Goal: Task Accomplishment & Management: Manage account settings

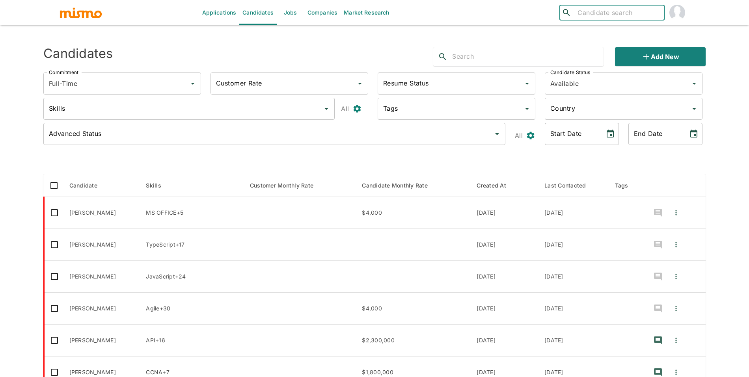
click at [284, 1] on link "Jobs" at bounding box center [291, 12] width 28 height 25
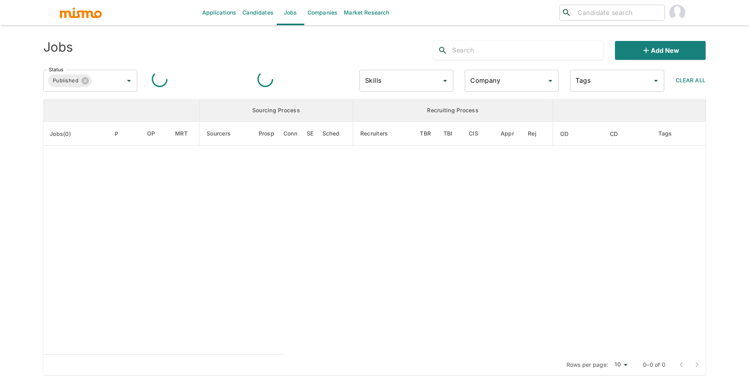
click at [479, 80] on input "Company" at bounding box center [506, 80] width 75 height 15
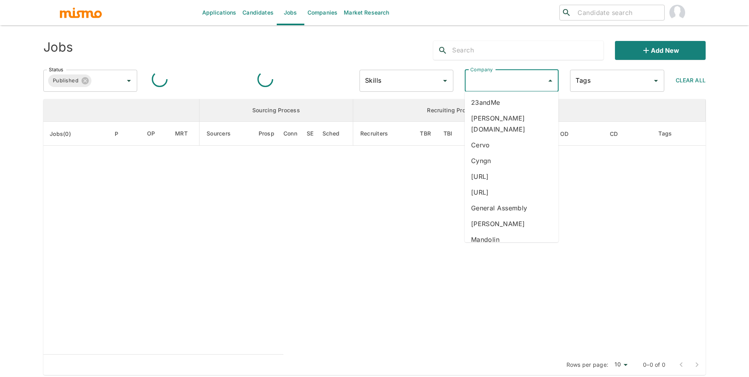
type input "s"
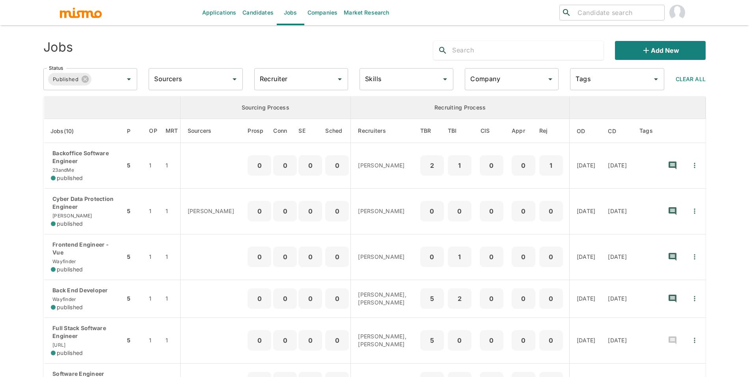
click at [496, 83] on input "Company" at bounding box center [506, 79] width 75 height 15
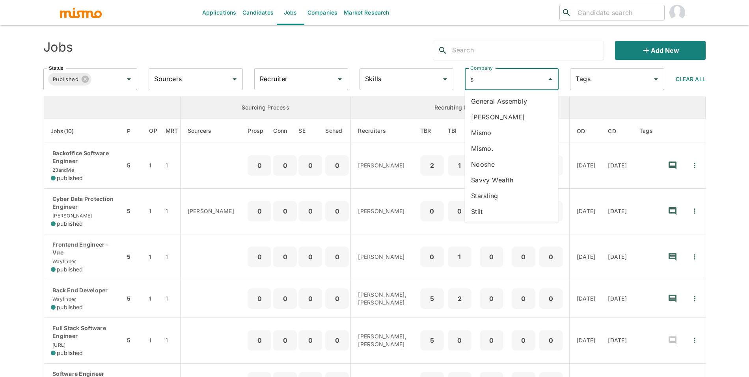
type input "st"
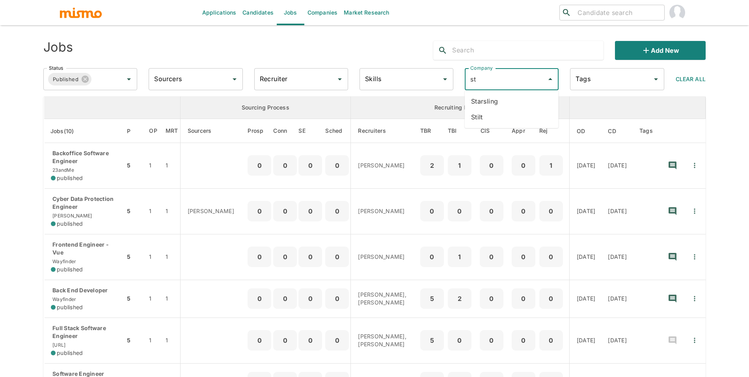
click at [501, 97] on li "Starsling" at bounding box center [512, 101] width 94 height 16
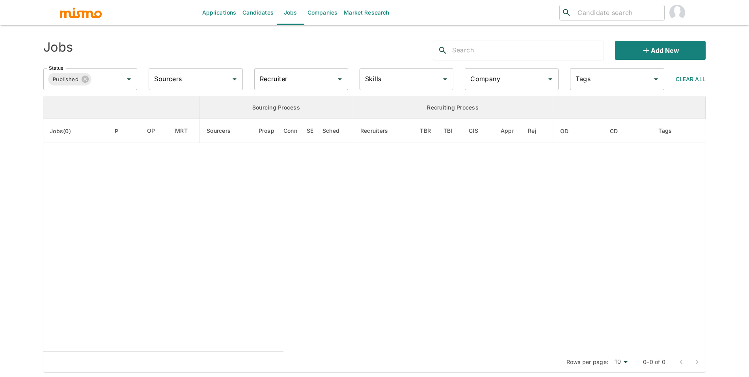
type input "Starsling"
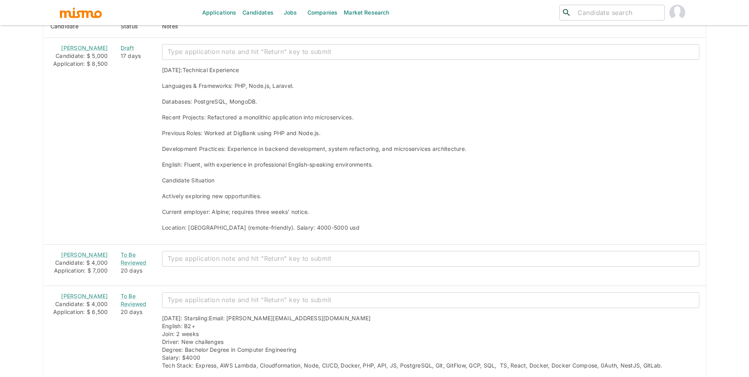
scroll to position [680, 0]
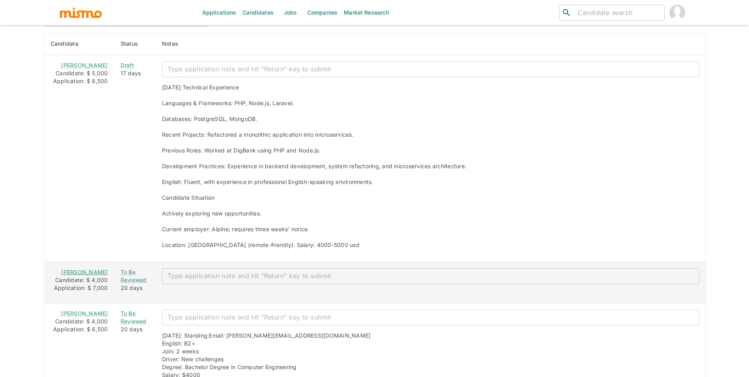
click at [82, 273] on link "Diego de Andrade" at bounding box center [84, 272] width 47 height 7
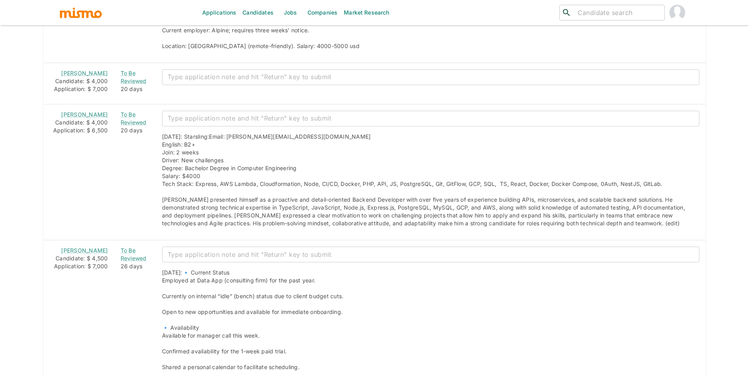
scroll to position [913, 0]
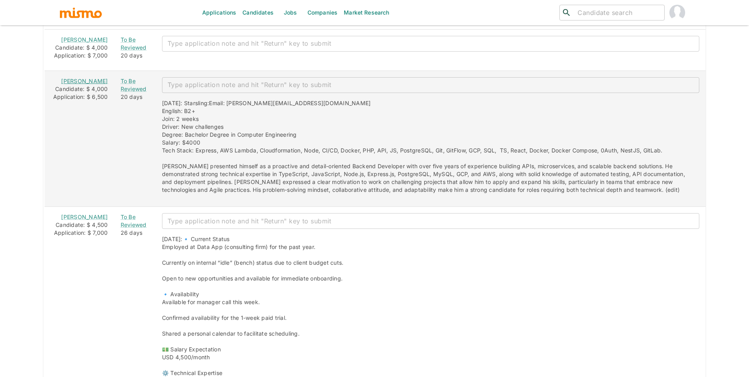
click at [81, 84] on link "Leonardo Ferreyra" at bounding box center [84, 81] width 47 height 7
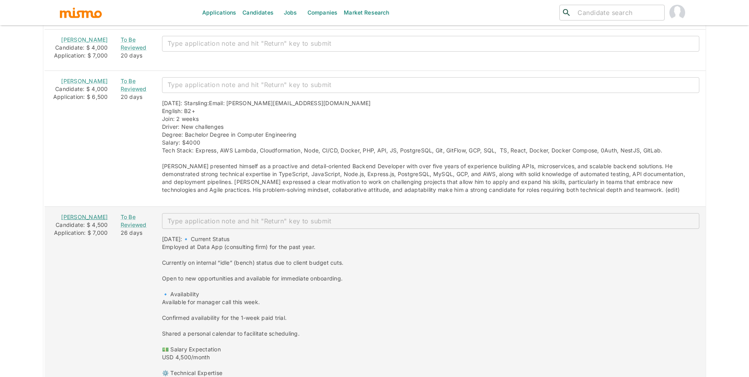
click at [80, 220] on link "Joel Dias Correia" at bounding box center [84, 217] width 47 height 7
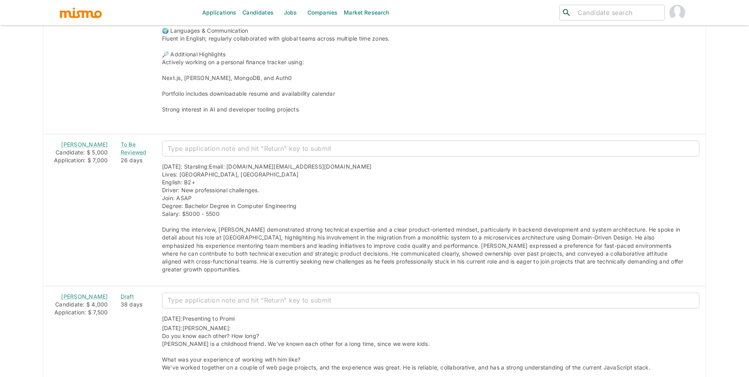
scroll to position [1783, 0]
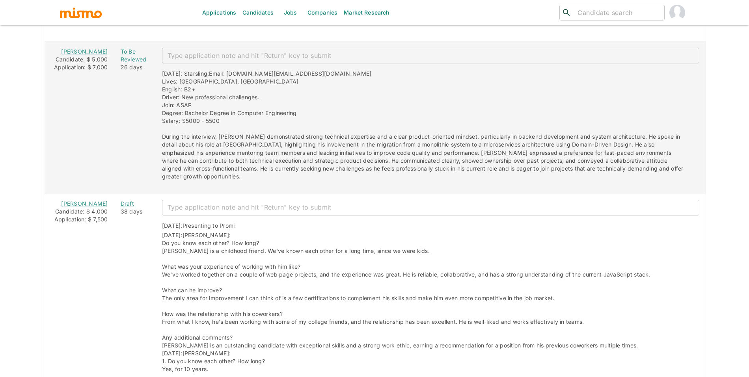
click at [86, 55] on link "Kevin Leguizamón" at bounding box center [84, 51] width 47 height 7
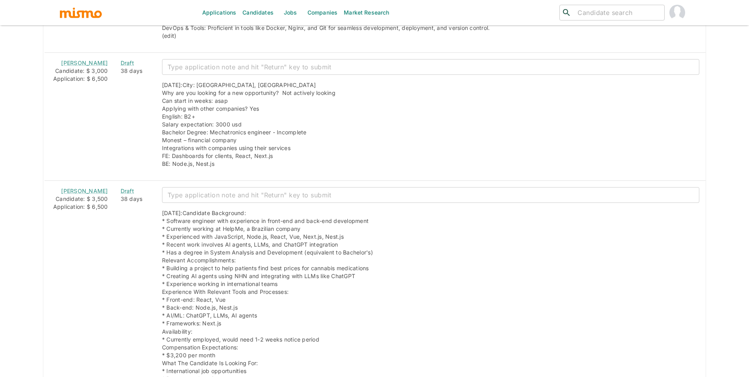
scroll to position [2670, 0]
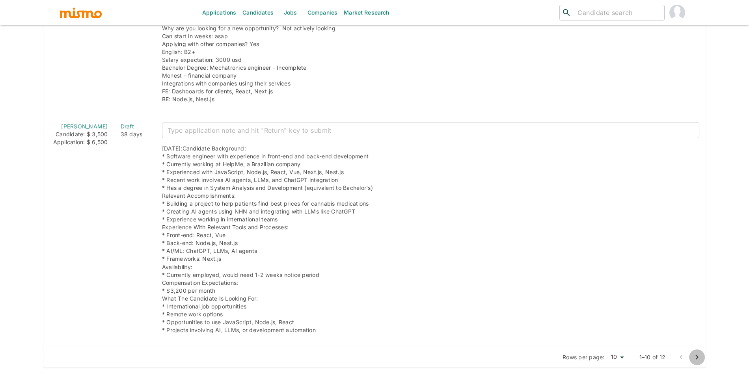
click at [693, 353] on icon "Go to next page" at bounding box center [697, 357] width 9 height 9
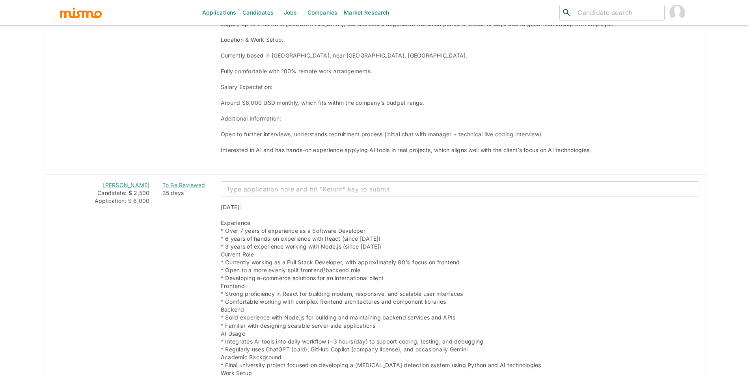
scroll to position [982, 0]
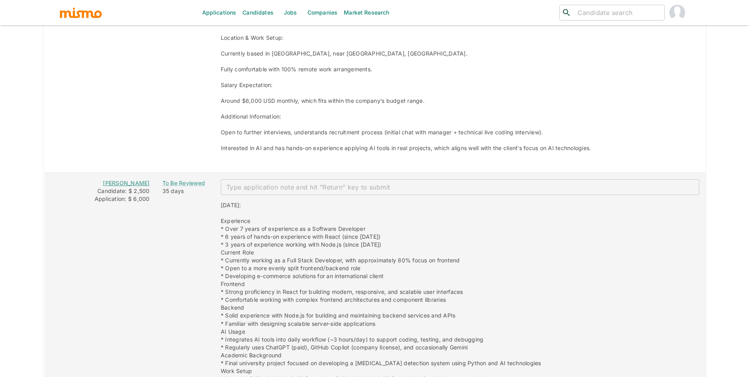
click at [130, 182] on link "Gustavo Moises Tartas" at bounding box center [126, 183] width 47 height 7
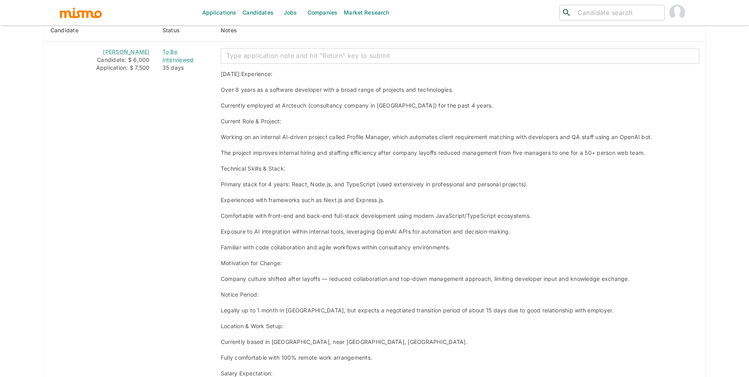
scroll to position [685, 0]
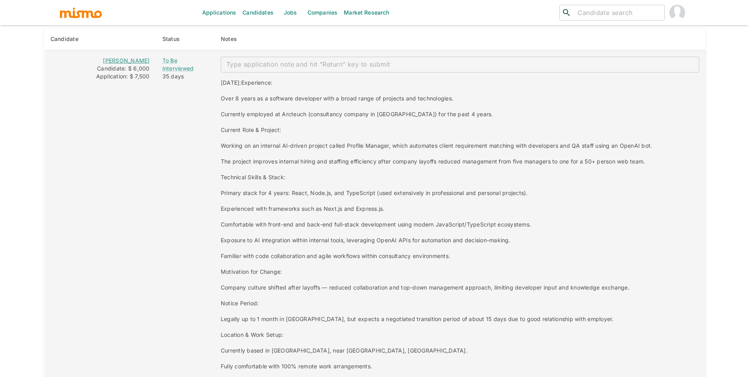
click at [144, 63] on link "Fernando Wolff" at bounding box center [126, 60] width 47 height 7
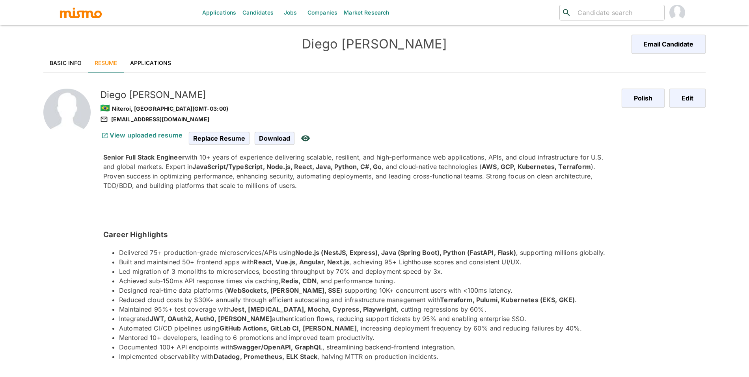
click at [66, 62] on link "Basic Info" at bounding box center [65, 63] width 45 height 19
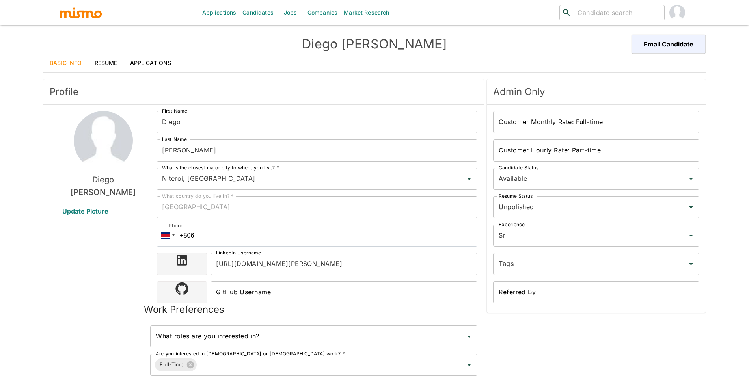
click at [136, 59] on link "Applications" at bounding box center [151, 63] width 54 height 19
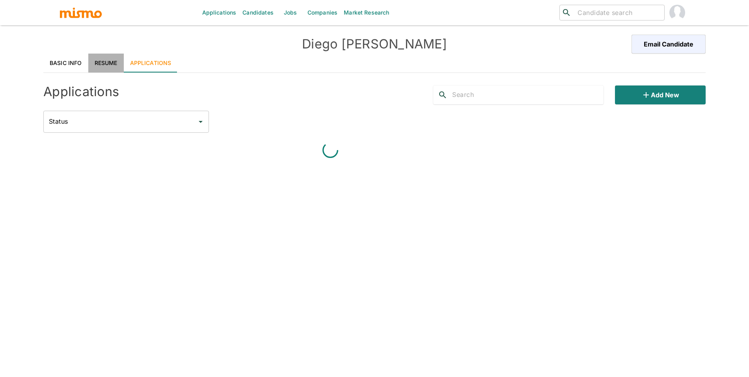
click at [113, 60] on link "Resume" at bounding box center [106, 63] width 36 height 19
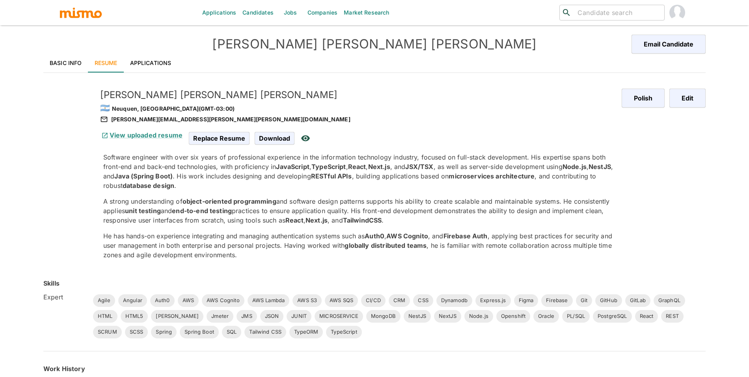
click at [75, 58] on link "Basic Info" at bounding box center [65, 63] width 45 height 19
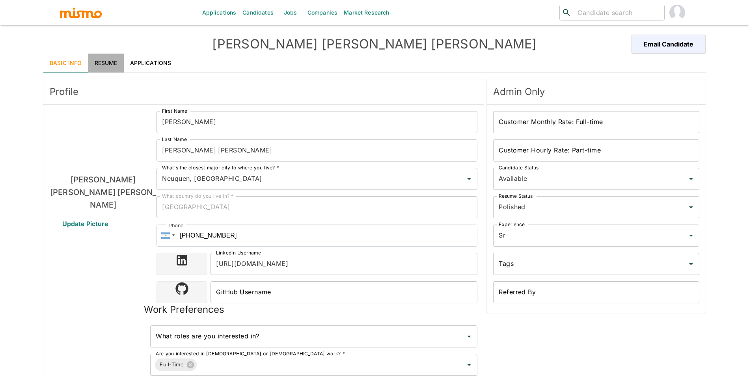
click at [111, 60] on link "Resume" at bounding box center [106, 63] width 36 height 19
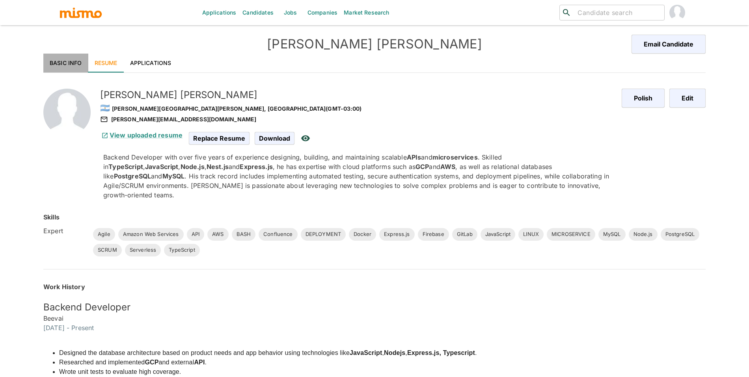
click at [67, 65] on link "Basic Info" at bounding box center [65, 63] width 45 height 19
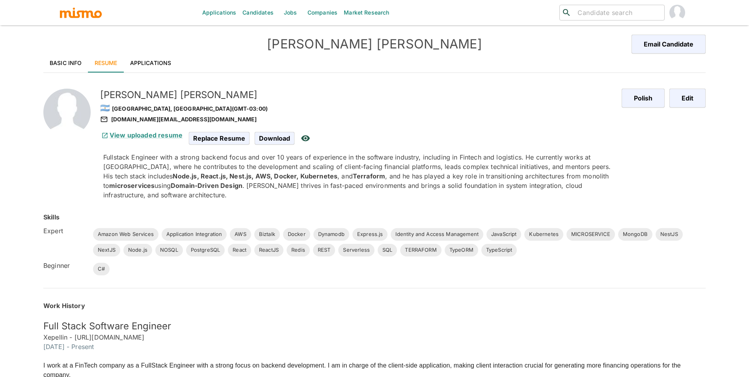
click at [56, 64] on link "Basic Info" at bounding box center [65, 63] width 45 height 19
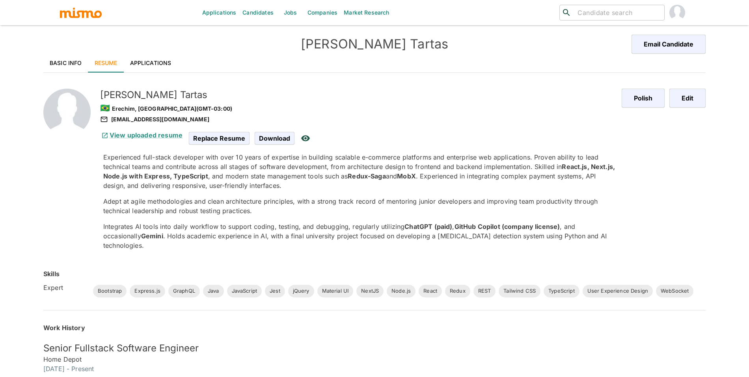
click at [64, 61] on link "Basic Info" at bounding box center [65, 63] width 45 height 19
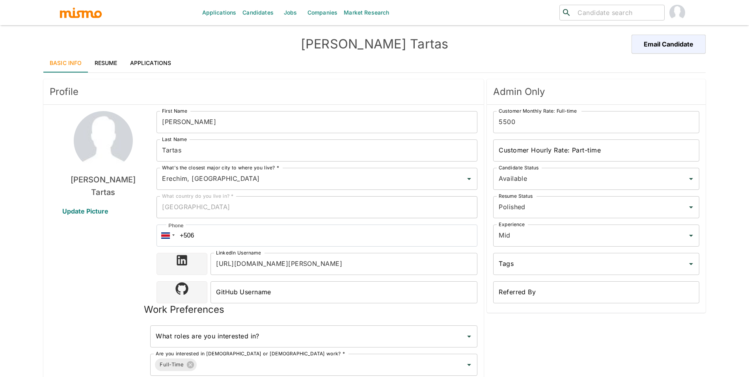
click at [157, 46] on div "[PERSON_NAME] Email Candidate" at bounding box center [374, 44] width 663 height 19
click at [156, 60] on link "Applications" at bounding box center [151, 63] width 54 height 19
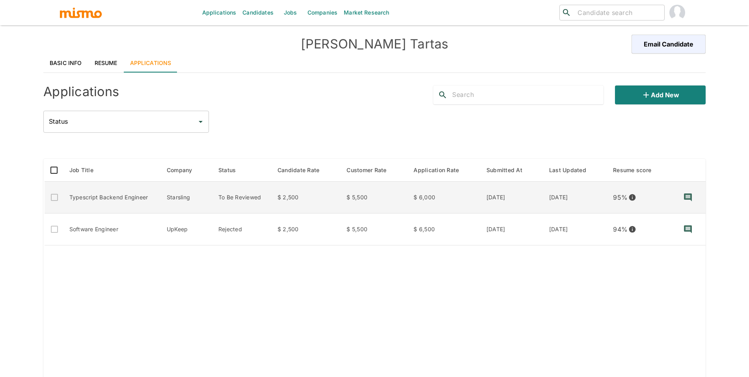
click at [425, 196] on td "$ 6,000" at bounding box center [443, 198] width 73 height 32
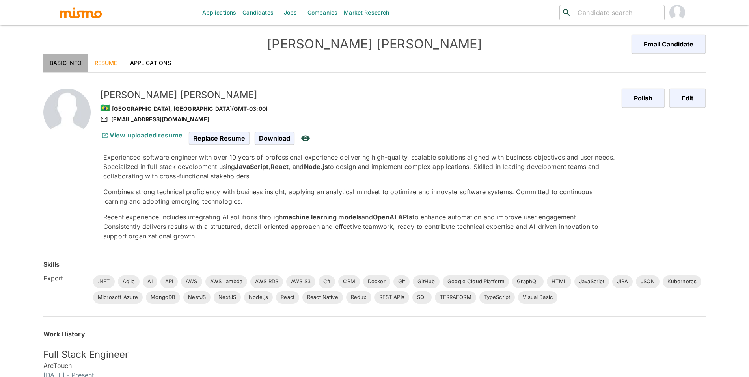
click at [80, 64] on link "Basic Info" at bounding box center [65, 63] width 45 height 19
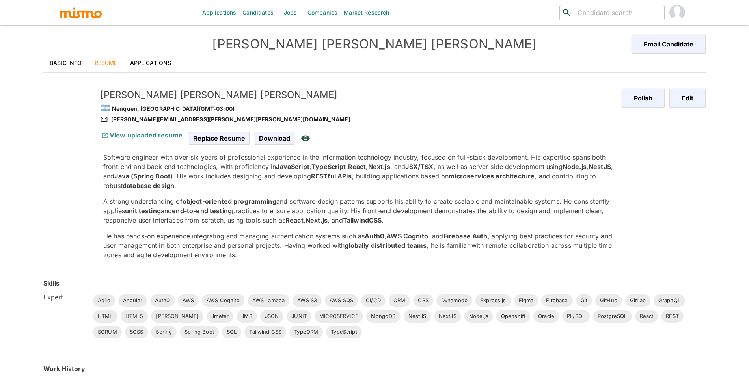
click at [147, 132] on link "View uploaded resume" at bounding box center [141, 135] width 82 height 8
click at [72, 64] on link "Basic Info" at bounding box center [65, 63] width 45 height 19
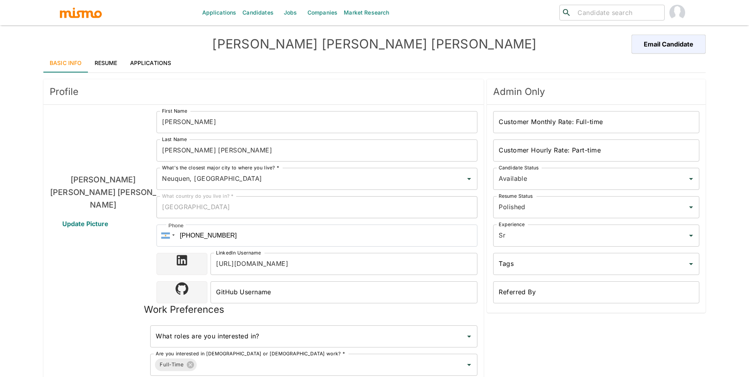
click at [163, 65] on link "Applications" at bounding box center [151, 63] width 54 height 19
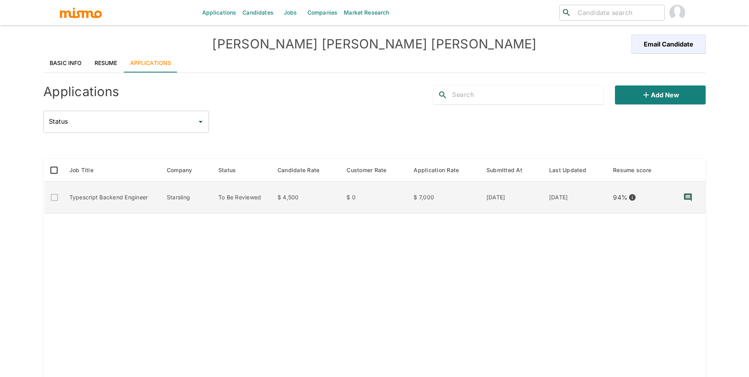
click at [425, 197] on td "$ 7,000" at bounding box center [443, 198] width 73 height 32
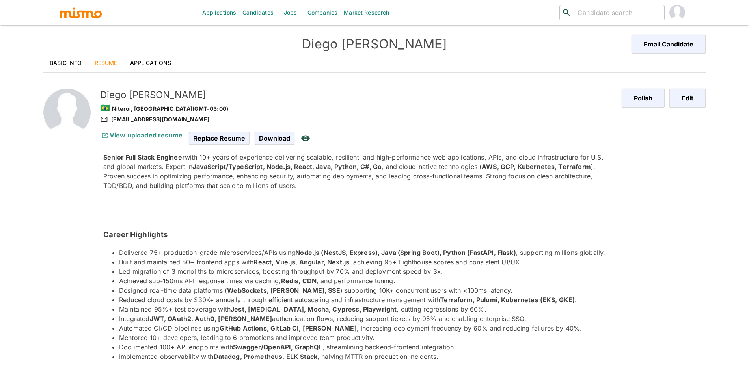
click at [111, 135] on link "View uploaded resume" at bounding box center [141, 135] width 82 height 8
click at [147, 131] on link "View uploaded resume" at bounding box center [141, 135] width 82 height 8
click at [71, 57] on link "Basic Info" at bounding box center [65, 63] width 45 height 19
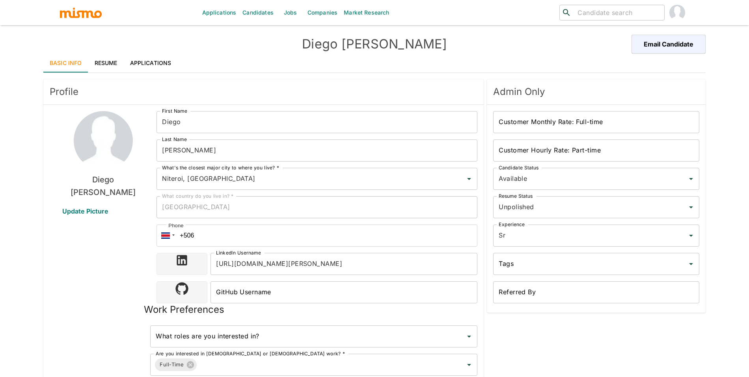
click at [144, 54] on link "Applications" at bounding box center [151, 63] width 54 height 19
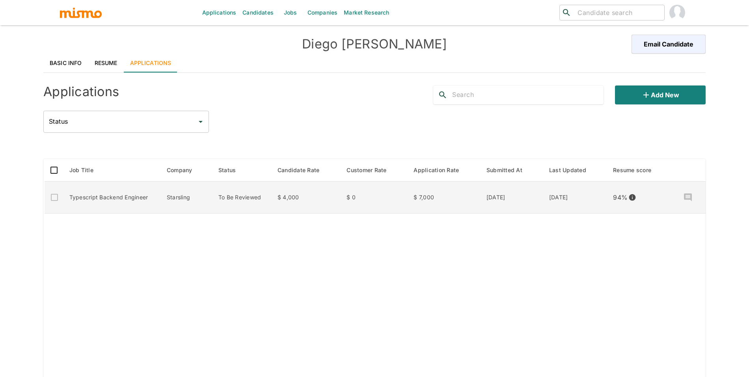
click at [427, 200] on td "$ 7,000" at bounding box center [443, 198] width 73 height 32
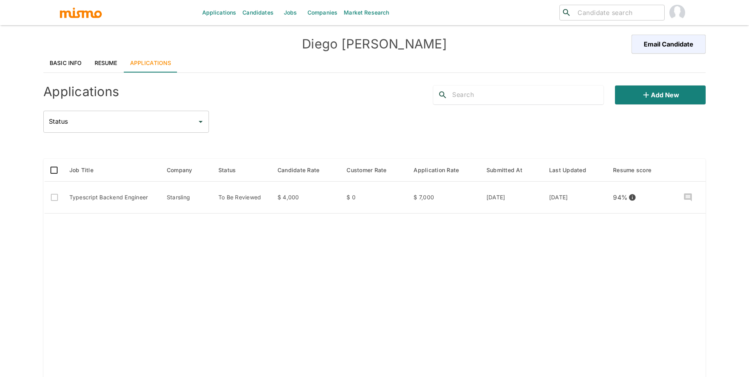
click at [108, 70] on link "Resume" at bounding box center [106, 63] width 36 height 19
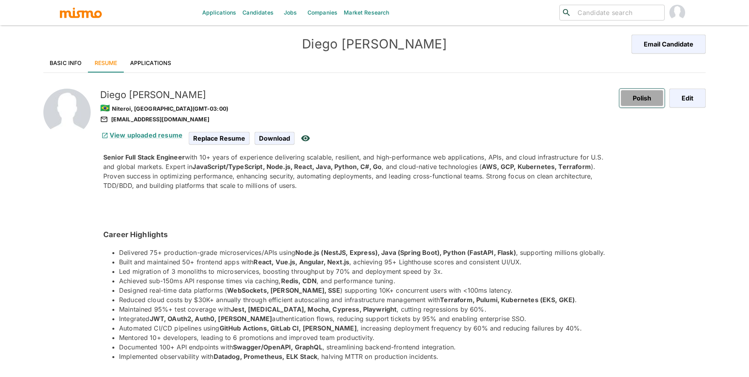
click at [663, 98] on button "Polish" at bounding box center [642, 98] width 45 height 19
click at [686, 98] on button "Edit" at bounding box center [686, 98] width 39 height 19
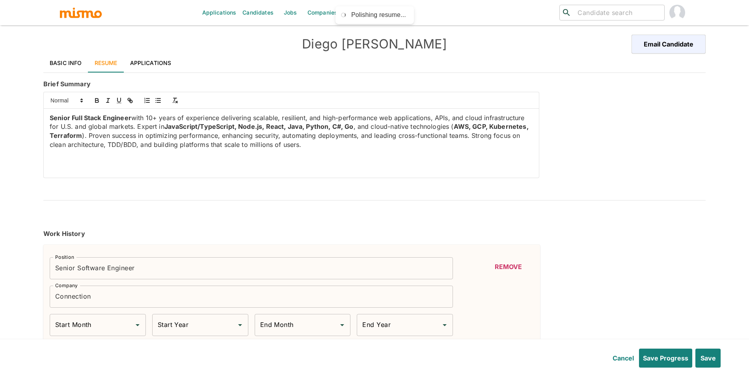
click at [361, 157] on p at bounding box center [292, 153] width 484 height 9
type input "June"
type input "2022"
type input "May"
type input "2025"
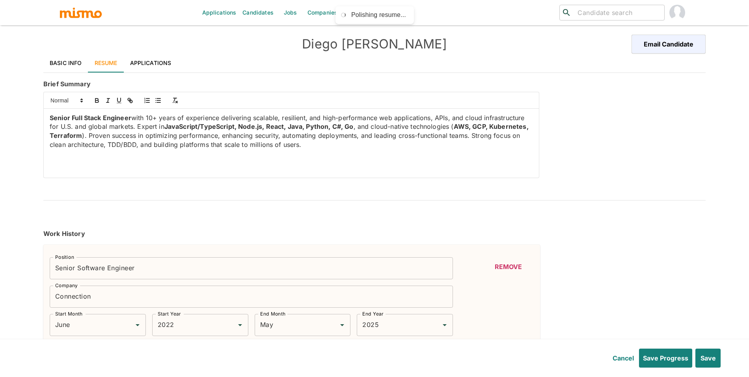
type input "November"
type input "2019"
type input "June"
type input "2022"
type input "October"
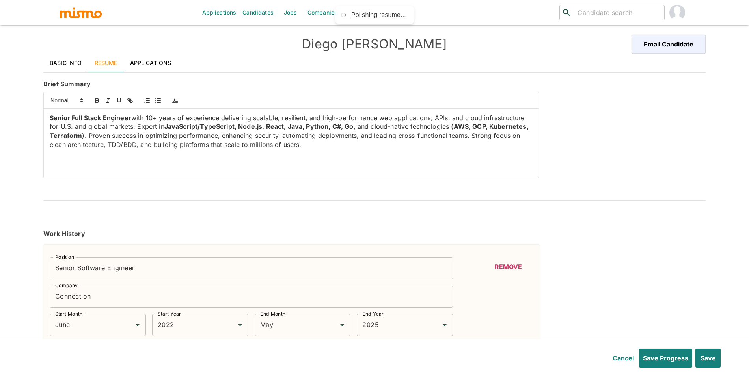
type input "2015"
type input "November"
type input "2019"
type input "January"
type input "2015"
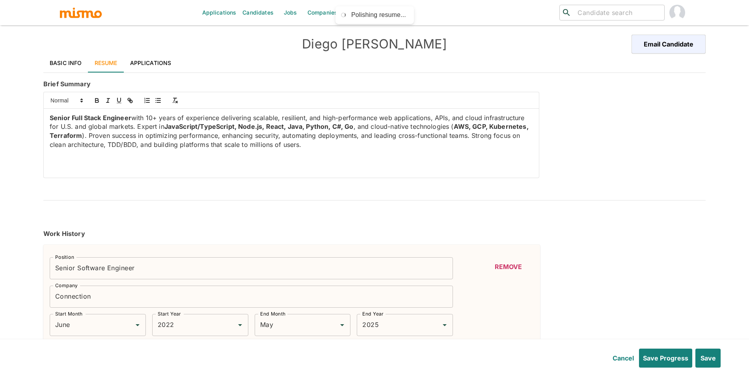
type input "October"
type input "2015"
type input "Node.js"
type input "Expert"
type input "9"
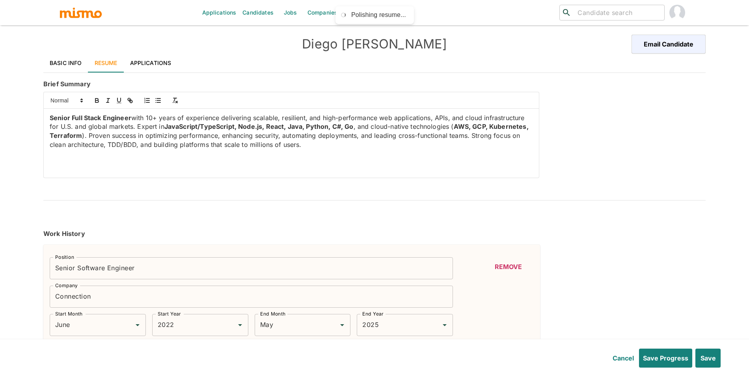
type input "CI/CD"
type input "Expert"
type input "9"
type input "GitHub"
type input "Expert"
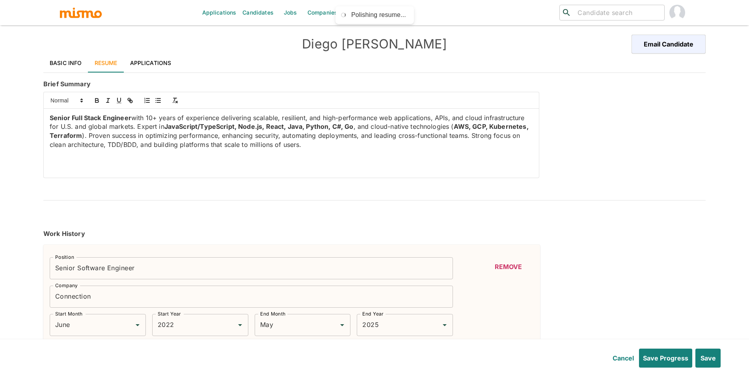
type input "7"
type input "Kubernetes"
type input "Expert"
type input "7"
type input "PostgreSQL"
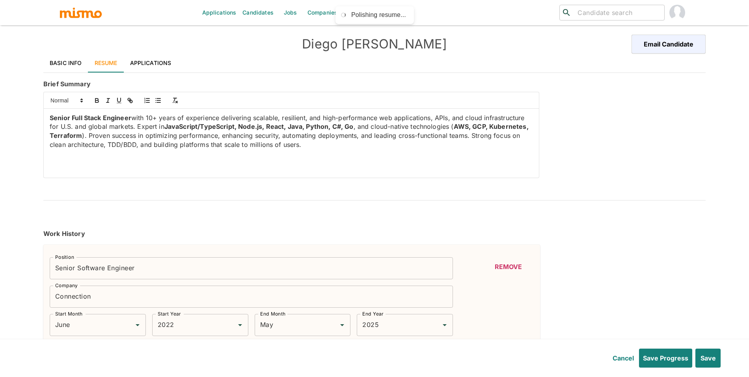
type input "Expert"
type input "7"
type input "REST"
type input "Expert"
type input "6"
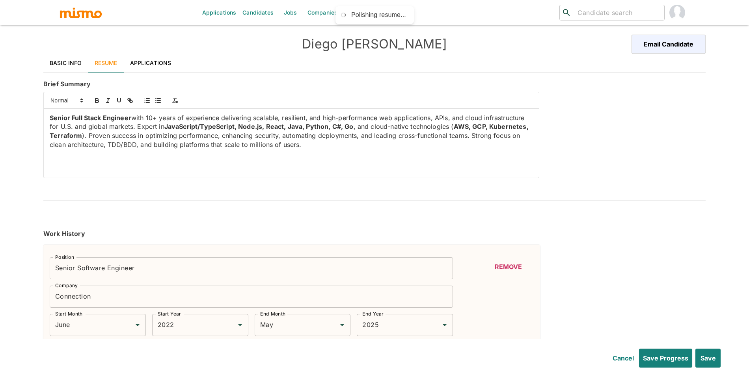
type input "PHP"
type input "Expert"
type input "6"
type input "AWS"
type input "Expert"
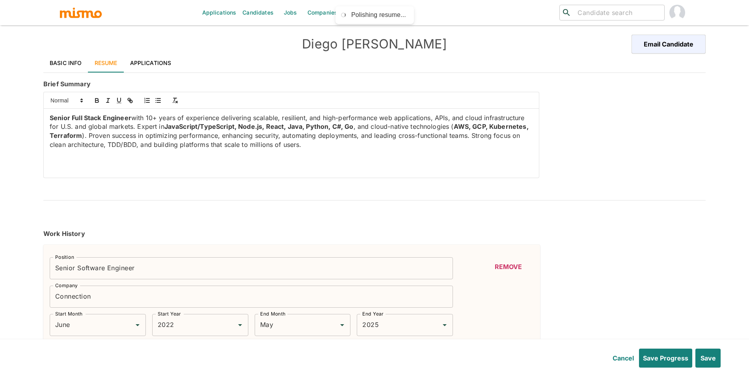
type input "5"
type input "TERRAFORM"
type input "Expert"
type input "5"
type input "API"
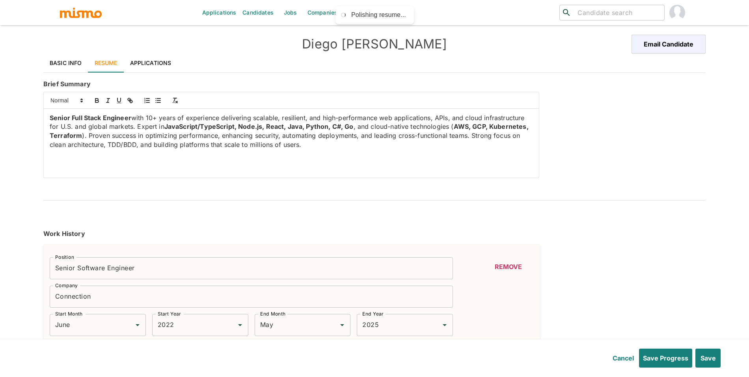
type input "Expert"
type input "5"
type input "MICROSERVICE"
type input "Expert"
type input "5"
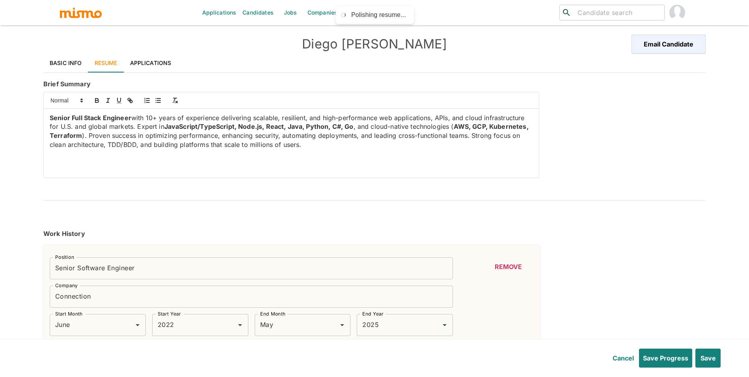
type input "Kibana"
type input "Expert"
type input "4"
type input "Vue.js"
type input "Expert"
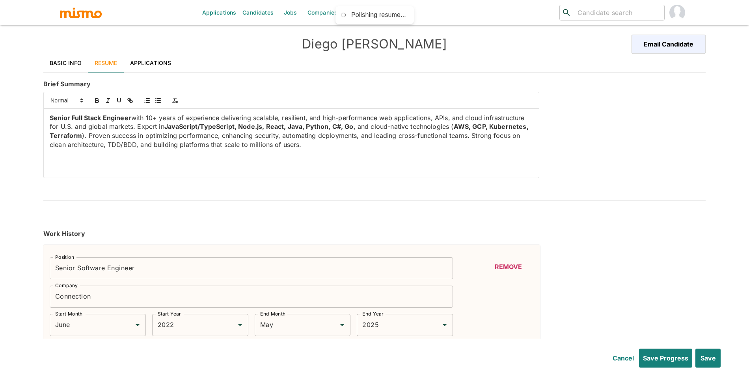
type input "4"
type input "Laravel"
type input "Expert"
type input "4"
type input "[PERSON_NAME]"
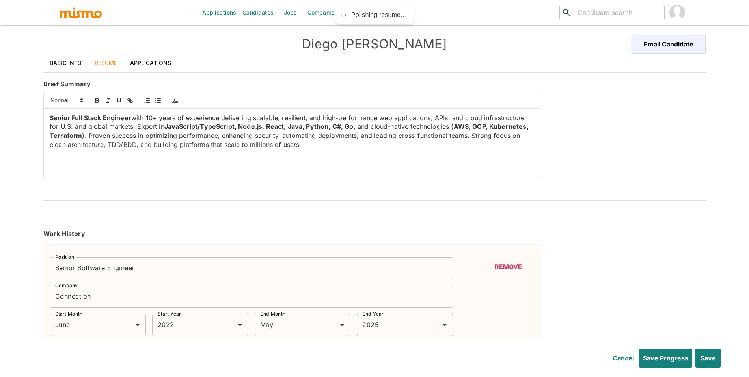
type input "Expert"
type input "4"
type input "WebSocket"
type input "Expert"
type input "3"
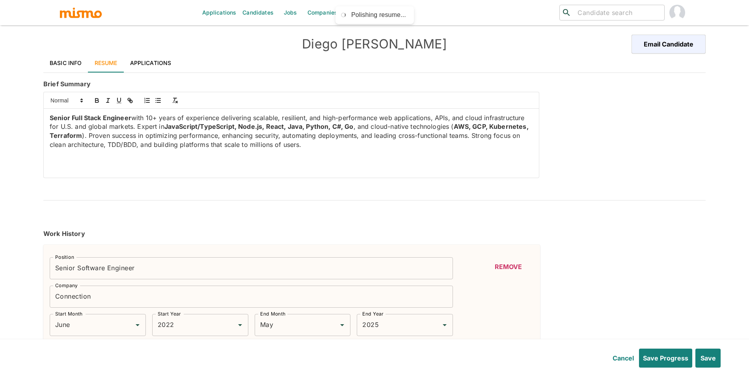
type input "Auth0"
type input "Expert"
type input "3"
type input "oAuth"
type input "Expert"
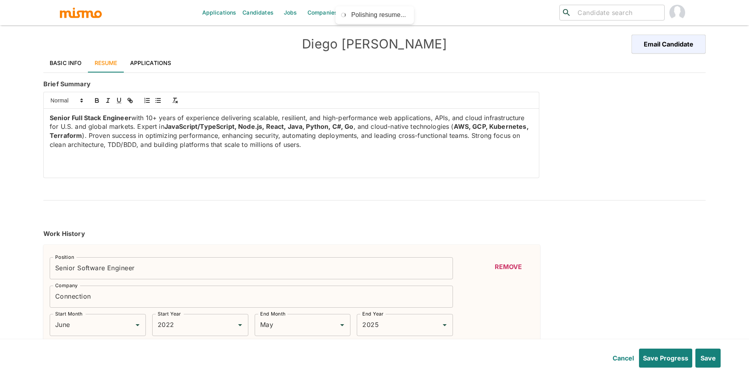
type input "3"
type input "NestJS"
type input "Expert"
type input "3"
type input "NextJS"
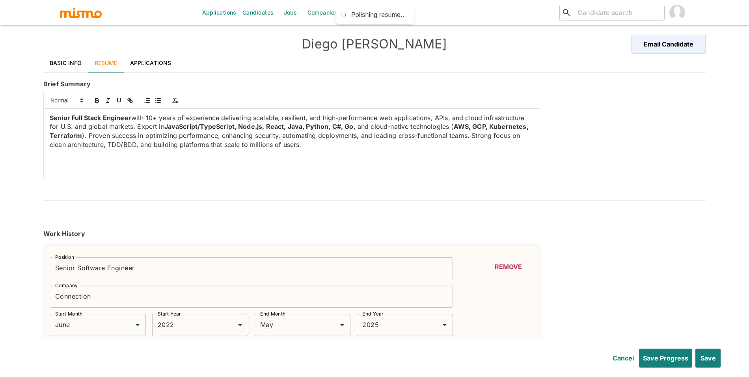
type input "Expert"
type input "3"
type input "Redis"
type input "Expert"
type input "3"
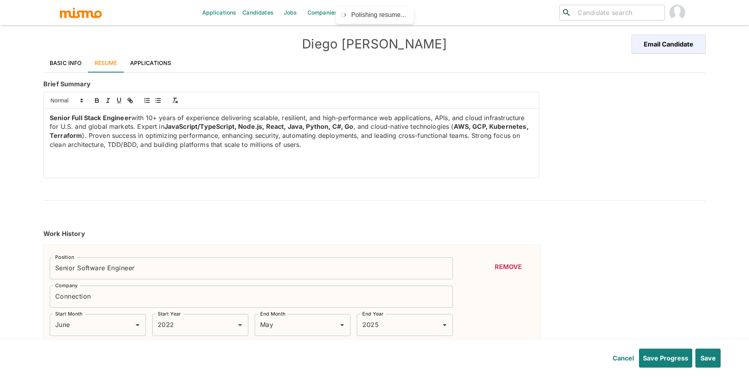
type input "React"
type input "Expert"
type input "3"
type input "Python"
type input "Expert"
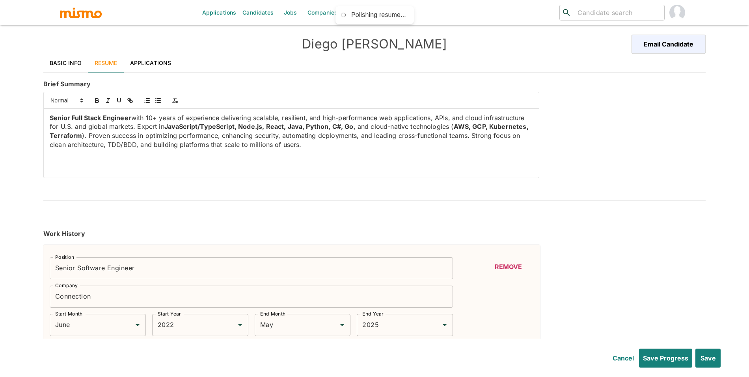
type input "3"
type input "Pytest"
type input "Expert"
type input "3"
type input "SELENIUM"
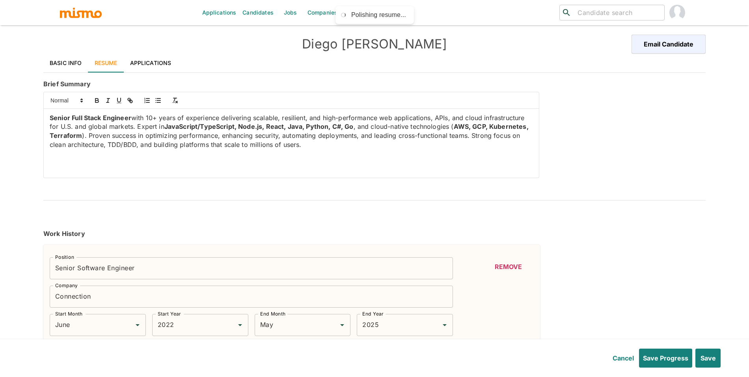
type input "Expert"
type input "3"
type input "Tailwind CSS"
type input "Expert"
type input "2"
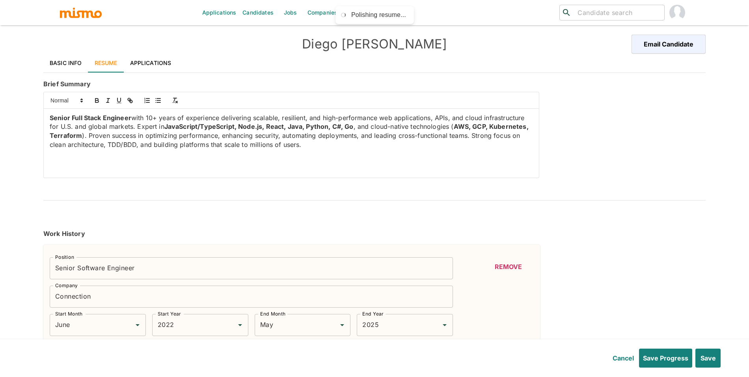
type input "GraphQL"
type input "Expert"
type input "2"
type input "Docker"
type input "Expert"
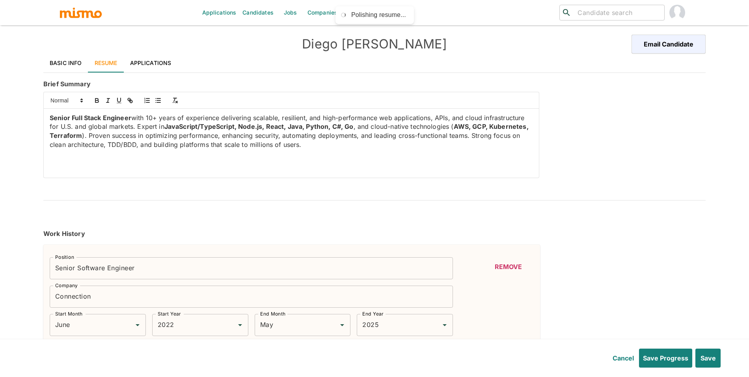
type input "2"
type input "Datadog"
type input "Expert"
type input "2"
type input "GitLab"
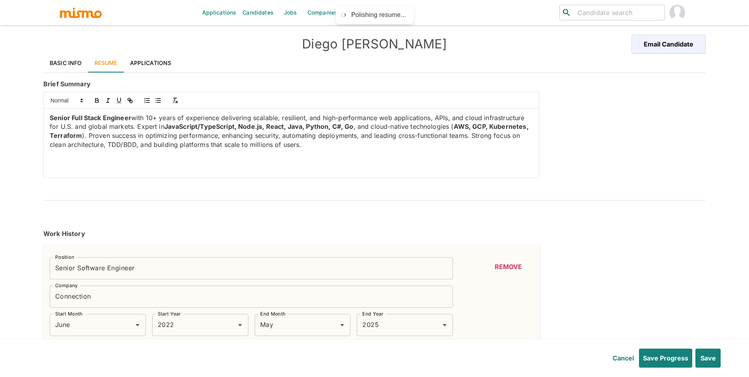
type input "Expert"
type input "2"
type input "Grafana"
type input "Expert"
type input "2"
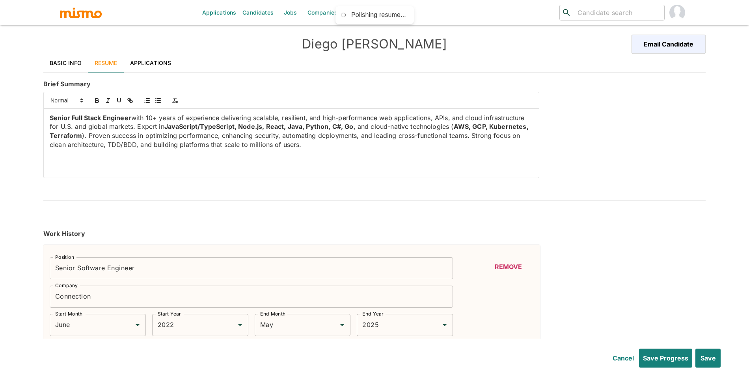
type input "Spring Boot"
type input "Expert"
type input "2"
type input "Kafka"
type input "Expert"
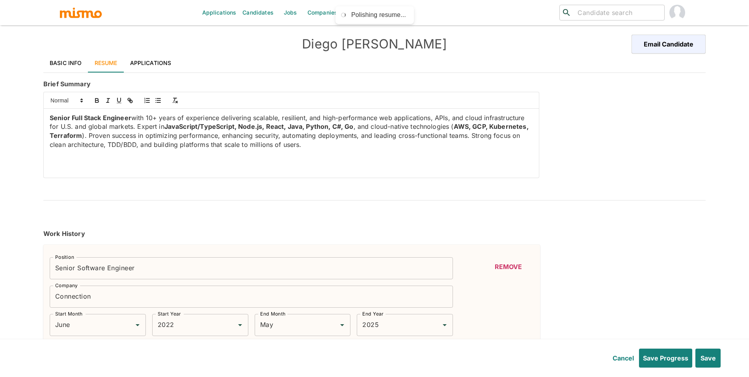
type input "2"
type input "BASH"
type input "Expert"
type input "1"
type input "Redux"
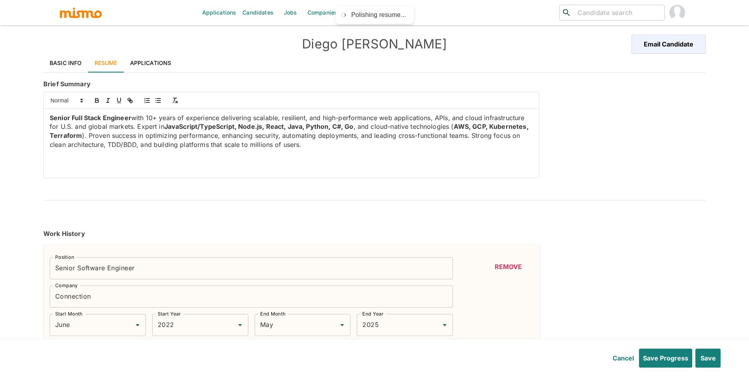
type input "Expert"
type input "1"
type input "Flask"
type input "Expert"
type input "1"
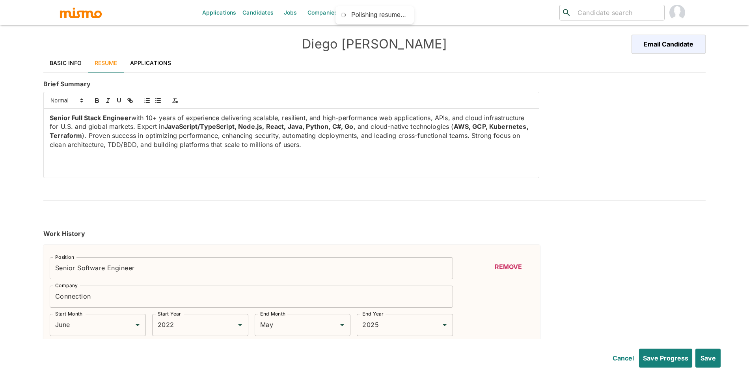
type input "jQuery"
type input "Expert"
type input "1"
type input "Java"
type input "Expert"
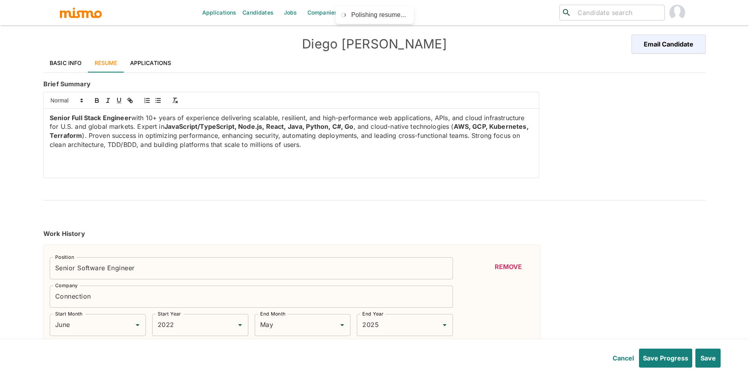
type input "1"
type input "March"
type input "2010"
type input "December"
type input "2014"
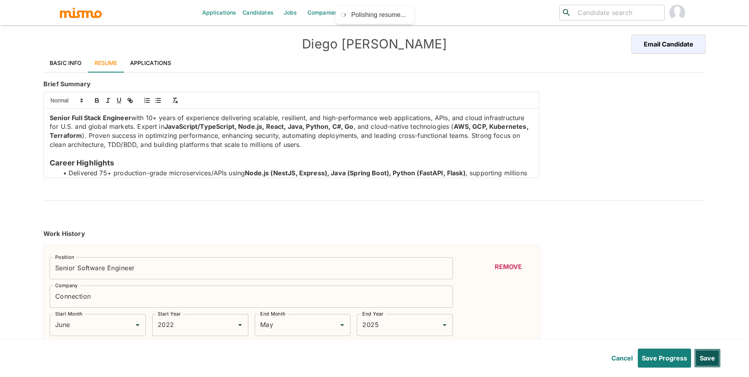
click at [708, 357] on button "Save" at bounding box center [708, 358] width 26 height 19
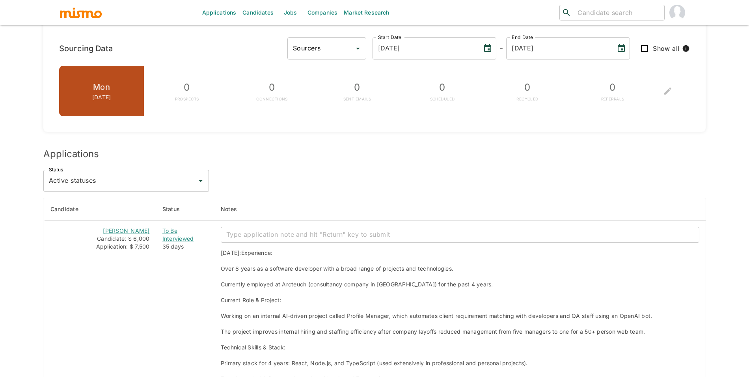
scroll to position [513, 0]
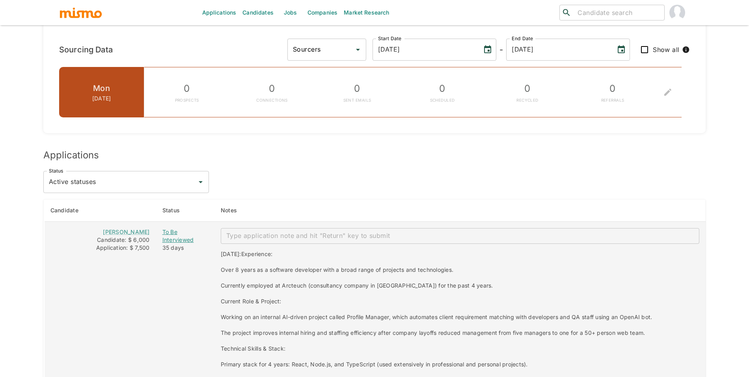
click at [170, 243] on div "To Be Interviewed" at bounding box center [186, 236] width 46 height 16
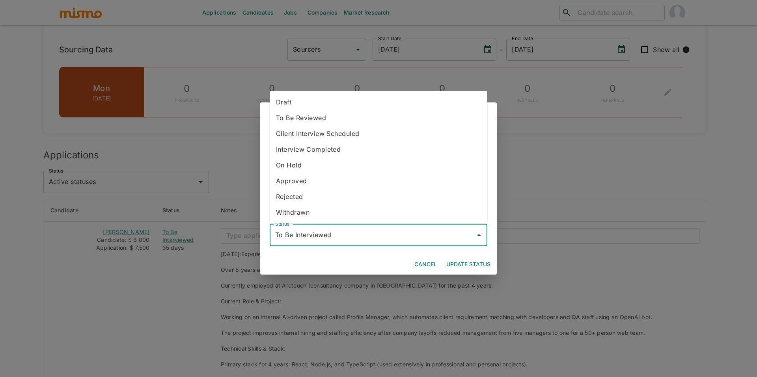
click at [315, 232] on input "To Be Interviewed" at bounding box center [372, 235] width 199 height 15
click at [310, 101] on li "Draft" at bounding box center [379, 102] width 218 height 16
type input "Draft"
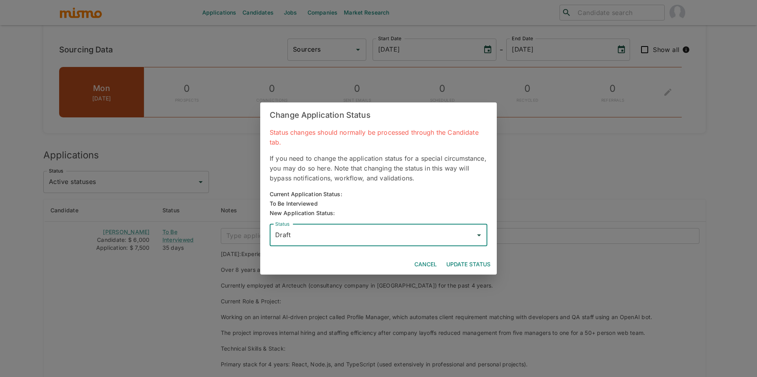
click at [460, 262] on button "Update Status" at bounding box center [468, 265] width 50 height 15
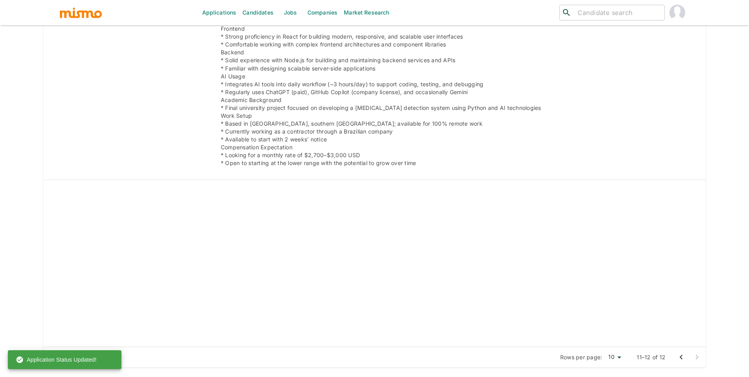
scroll to position [1239, 0]
click at [682, 351] on button "Go to previous page" at bounding box center [682, 358] width 16 height 16
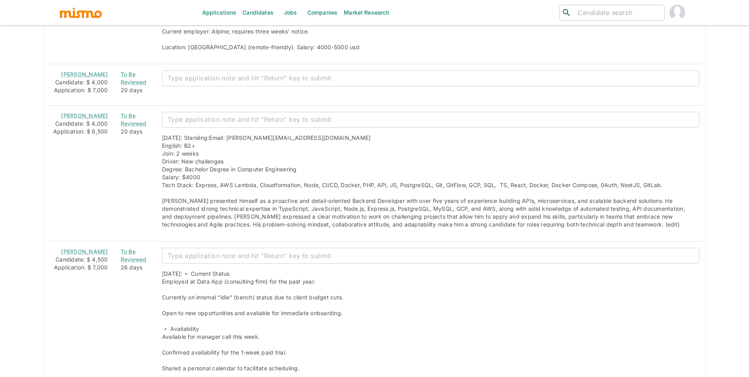
scroll to position [912, 0]
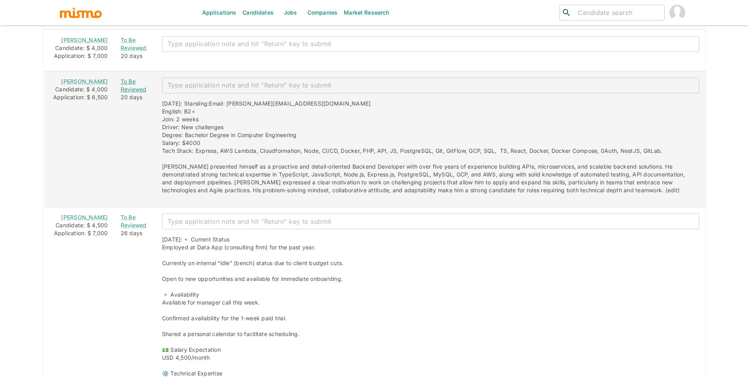
click at [123, 93] on div "To Be Reviewed" at bounding box center [135, 86] width 29 height 16
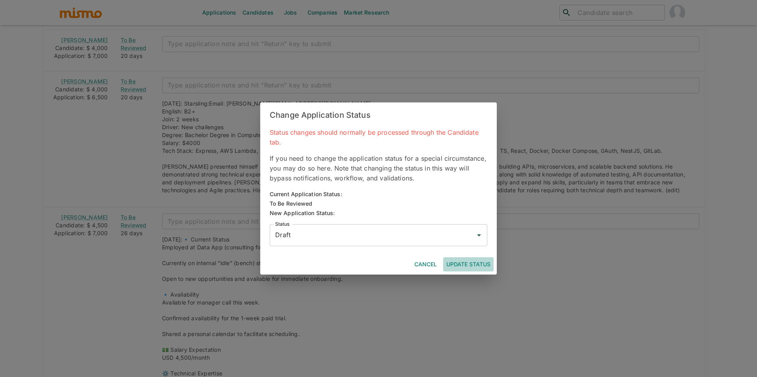
click at [473, 261] on button "Update Status" at bounding box center [468, 265] width 50 height 15
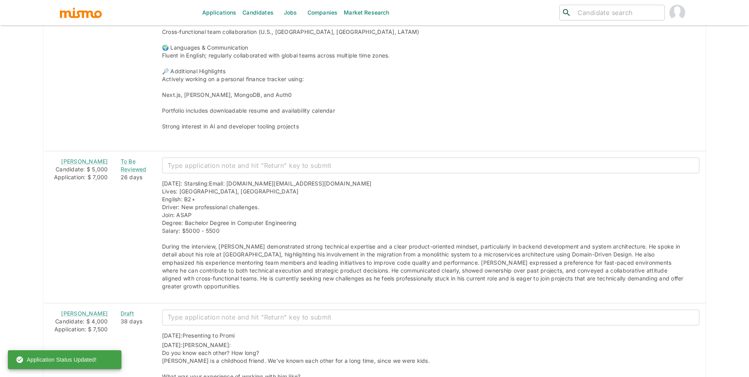
scroll to position [1720, 0]
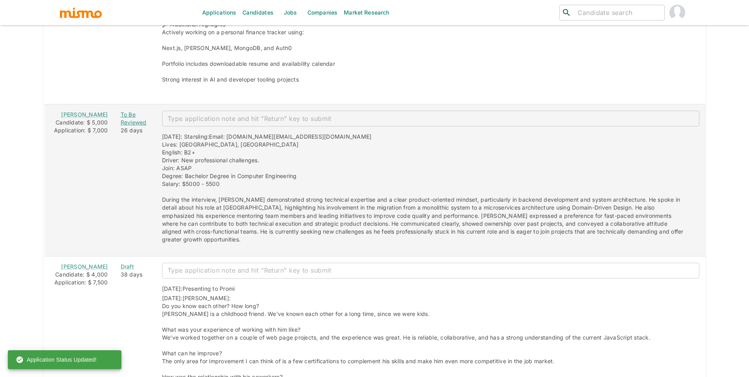
click at [121, 127] on div "To Be Reviewed" at bounding box center [135, 119] width 29 height 16
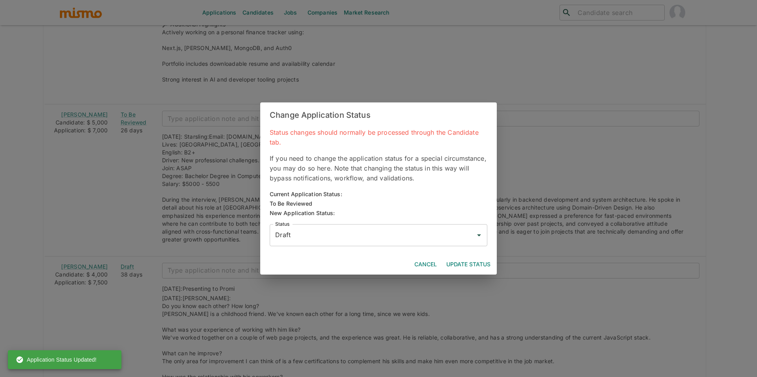
click at [476, 260] on button "Update Status" at bounding box center [468, 265] width 50 height 15
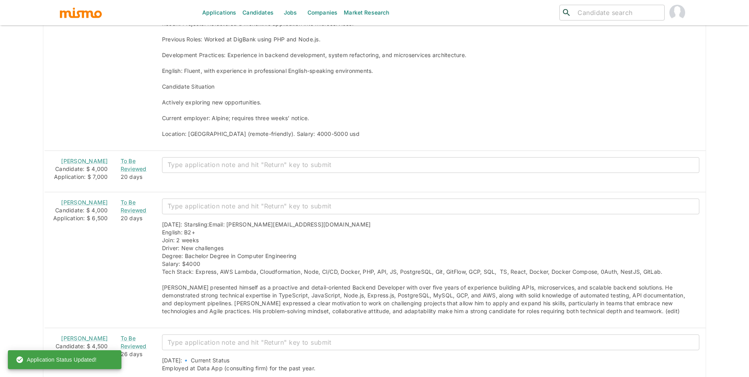
scroll to position [673, 0]
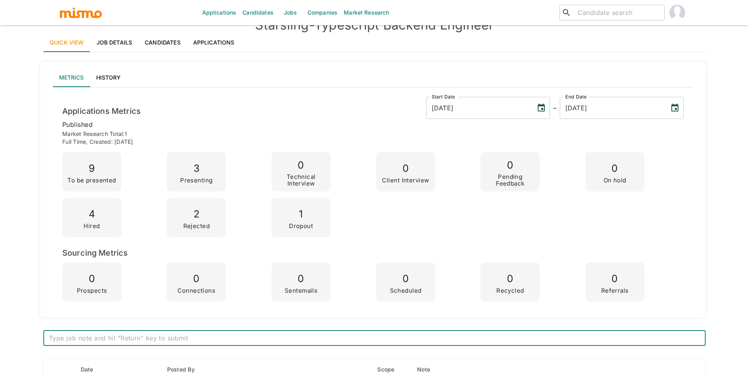
scroll to position [17, 0]
click at [214, 44] on link "Applications" at bounding box center [214, 43] width 54 height 19
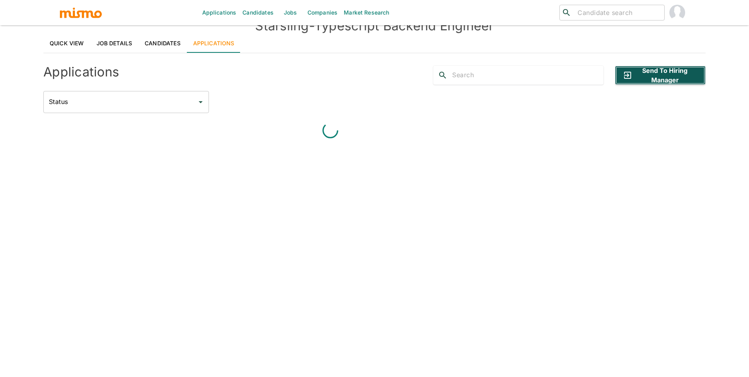
click at [649, 83] on button "Send to Hiring Manager" at bounding box center [660, 75] width 91 height 19
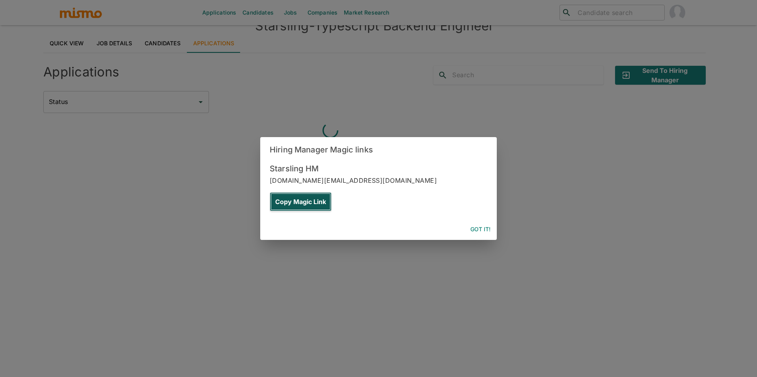
click at [332, 192] on button "Copy Magic Link" at bounding box center [301, 201] width 62 height 19
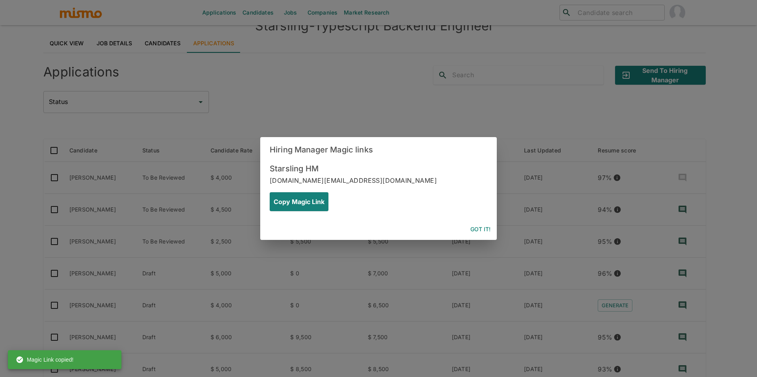
click at [485, 222] on button "Got it!" at bounding box center [480, 229] width 26 height 15
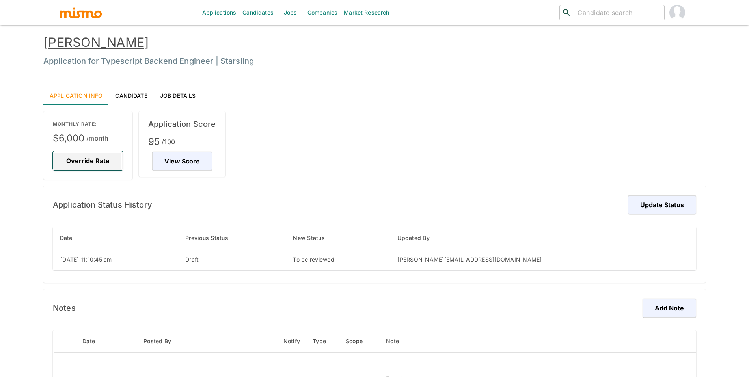
click at [102, 164] on button "Override Rate" at bounding box center [88, 160] width 70 height 19
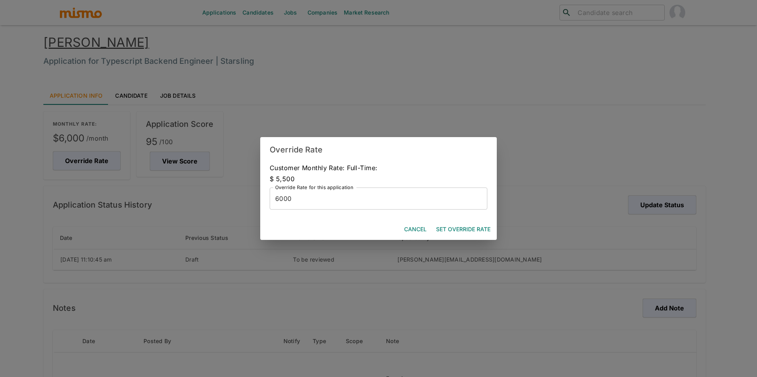
click at [312, 204] on input "6000" at bounding box center [379, 199] width 218 height 22
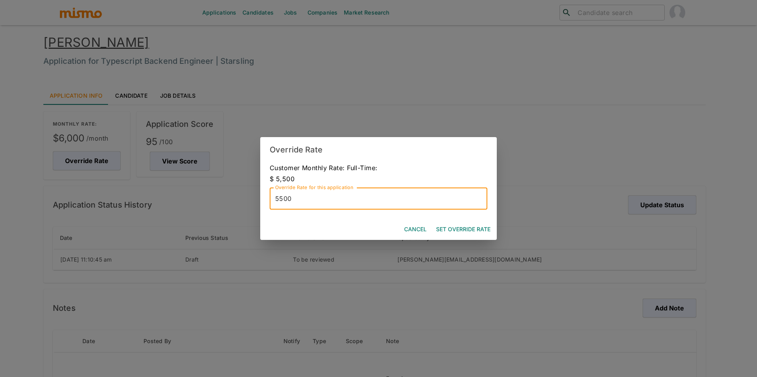
type input "5500"
click at [456, 226] on button "Set Override Rate" at bounding box center [463, 229] width 61 height 15
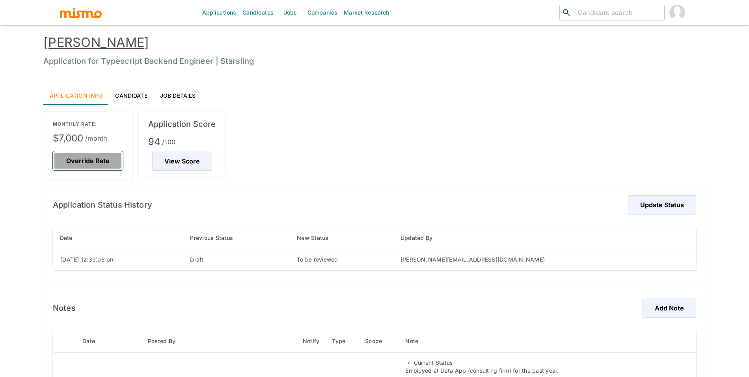
click at [79, 159] on button "Override Rate" at bounding box center [88, 160] width 70 height 19
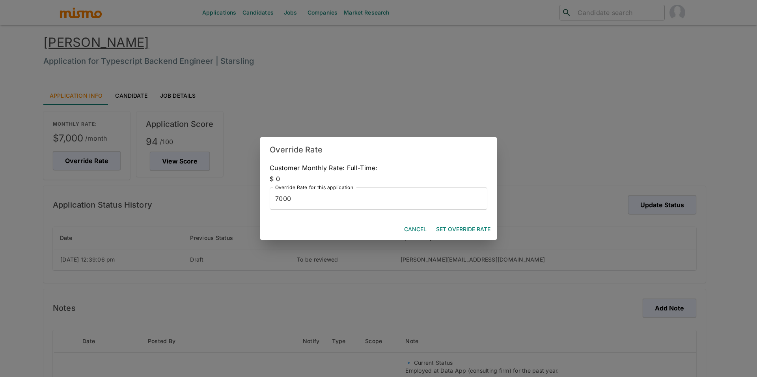
click at [335, 203] on input "7000" at bounding box center [379, 199] width 218 height 22
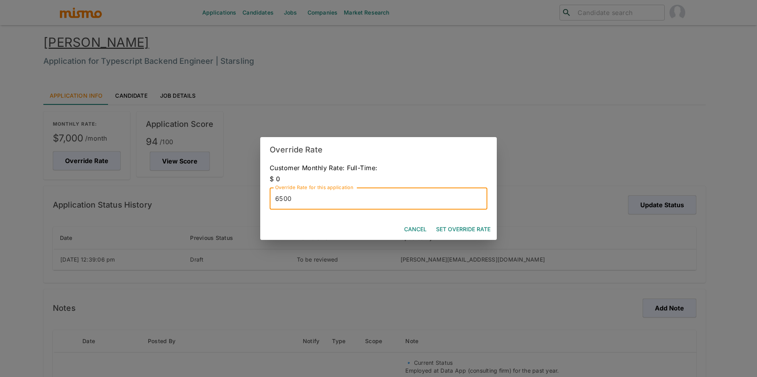
type input "6500"
click at [460, 225] on button "Set Override Rate" at bounding box center [463, 229] width 61 height 15
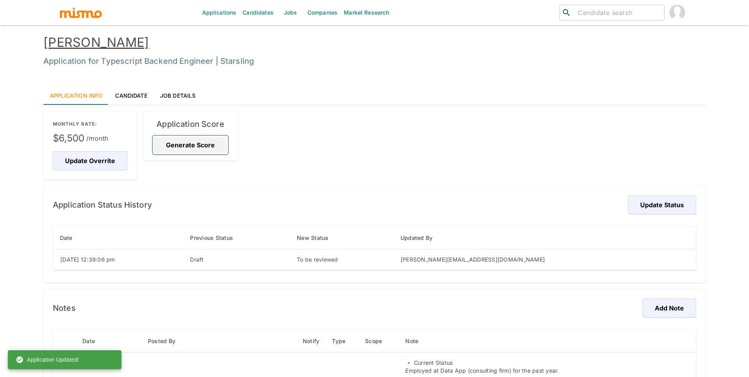
click at [194, 145] on button "Generate Score" at bounding box center [191, 145] width 76 height 19
click at [651, 210] on button "Update Status" at bounding box center [661, 205] width 71 height 19
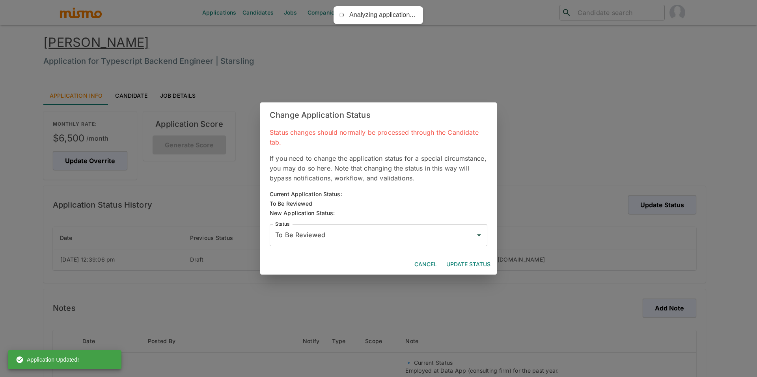
click at [613, 145] on div "Change Application Status Status changes should normally be processed through t…" at bounding box center [378, 188] width 757 height 377
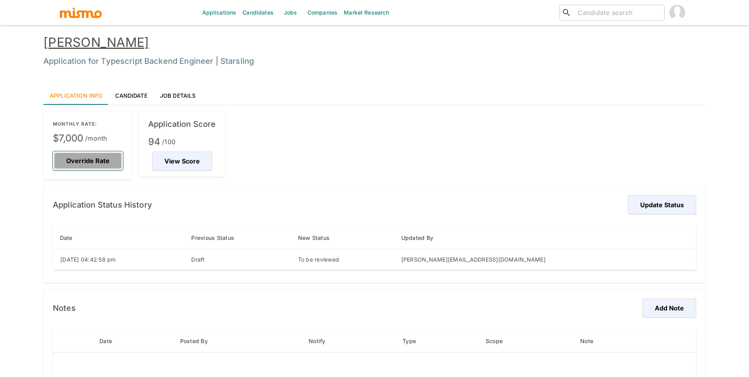
click at [103, 167] on button "Override Rate" at bounding box center [88, 160] width 70 height 19
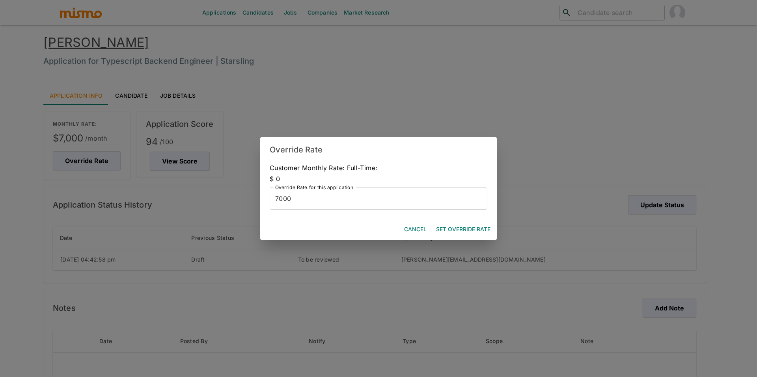
click at [324, 191] on label "Override Rate for this application" at bounding box center [314, 187] width 78 height 7
click at [324, 191] on input "7000" at bounding box center [379, 199] width 218 height 22
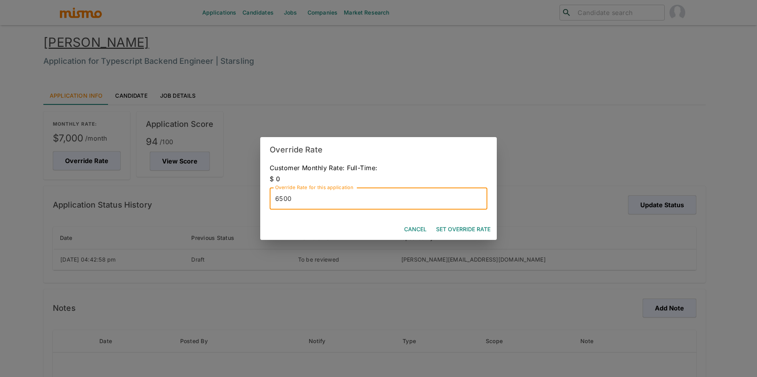
type input "6500"
click at [480, 224] on button "Set Override Rate" at bounding box center [463, 229] width 61 height 15
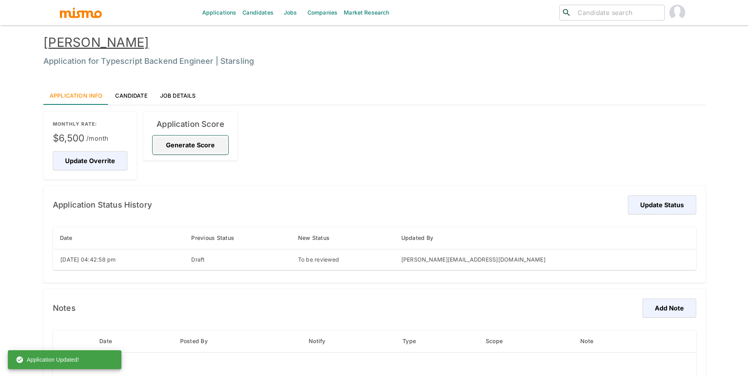
click at [207, 153] on button "Generate Score" at bounding box center [191, 145] width 76 height 19
click at [649, 206] on button "Update Status" at bounding box center [661, 205] width 71 height 19
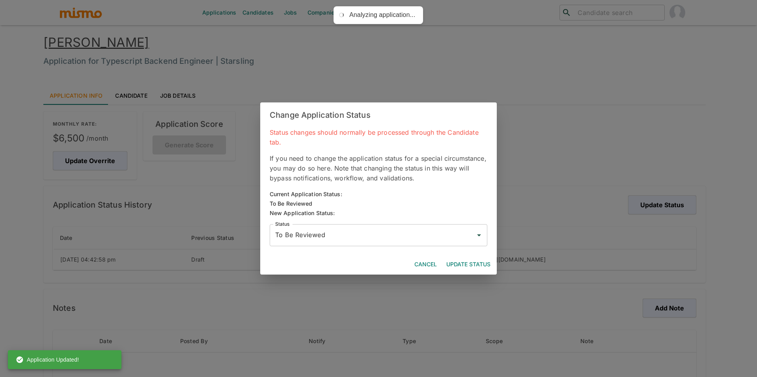
click at [570, 172] on div "Change Application Status Status changes should normally be processed through t…" at bounding box center [378, 188] width 757 height 377
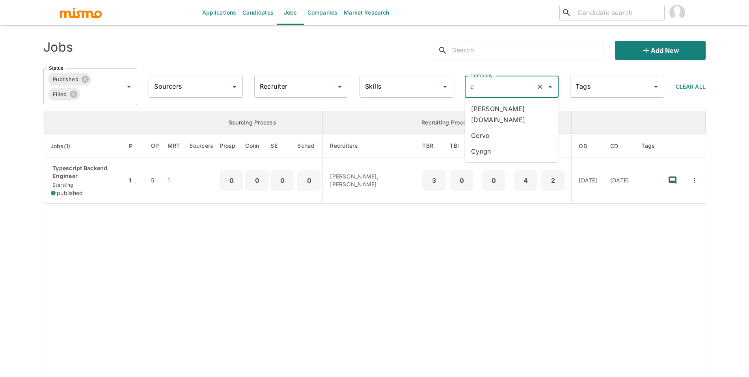
type input "cy"
click at [519, 105] on li "Cyngn" at bounding box center [512, 109] width 94 height 16
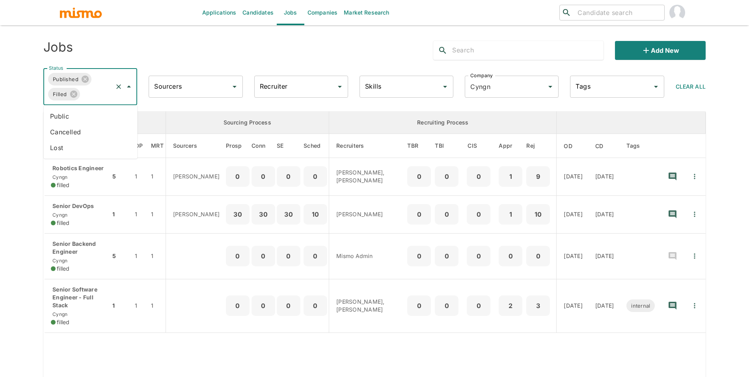
click at [88, 99] on input "Status" at bounding box center [96, 94] width 31 height 15
click at [88, 133] on li "Cancelled" at bounding box center [91, 132] width 94 height 16
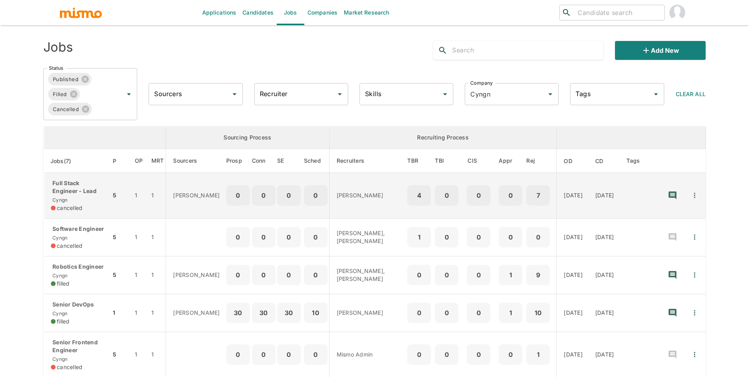
click at [93, 194] on p "Full Stack Engineer - Lead" at bounding box center [78, 187] width 54 height 16
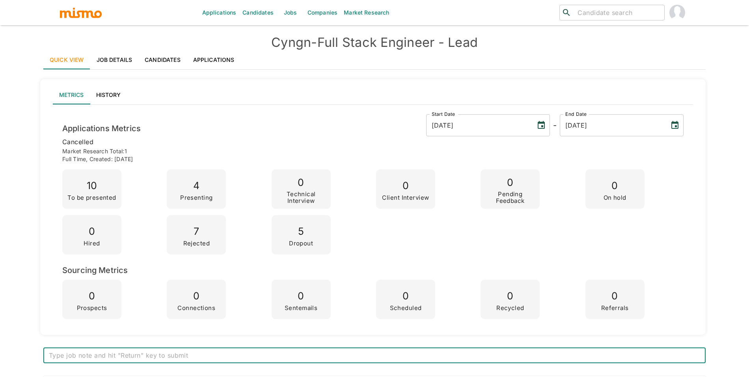
click at [117, 67] on link "Job Details" at bounding box center [114, 59] width 49 height 19
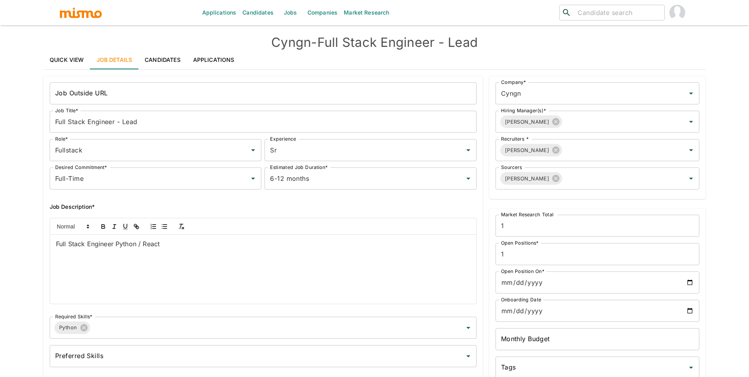
click at [52, 64] on link "Quick View" at bounding box center [66, 59] width 47 height 19
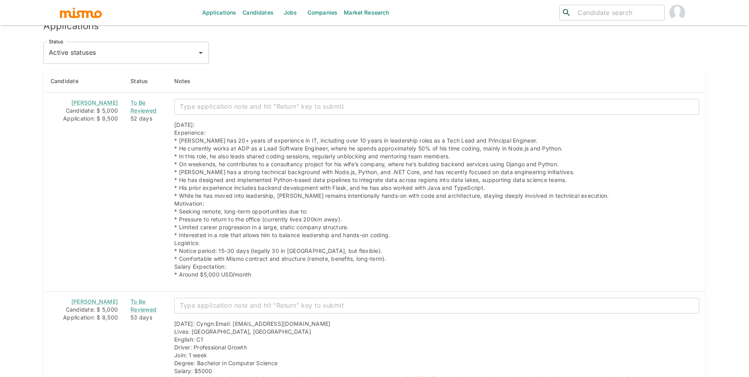
scroll to position [671, 0]
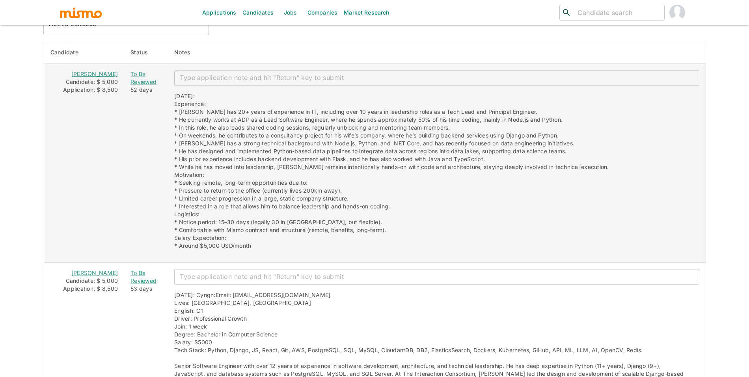
click at [80, 75] on link "[PERSON_NAME]" at bounding box center [94, 74] width 47 height 7
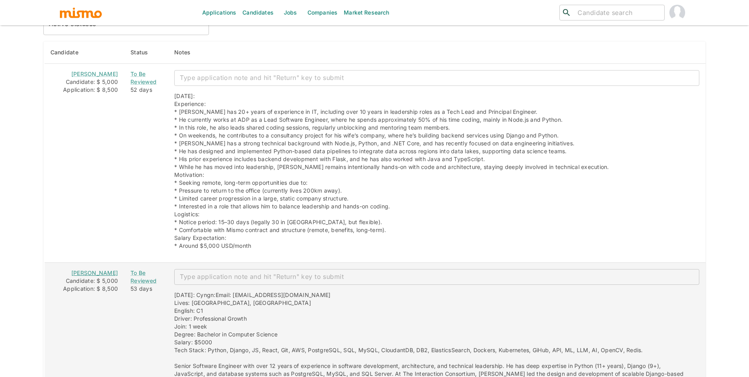
click at [71, 277] on link "[PERSON_NAME]" at bounding box center [94, 273] width 47 height 7
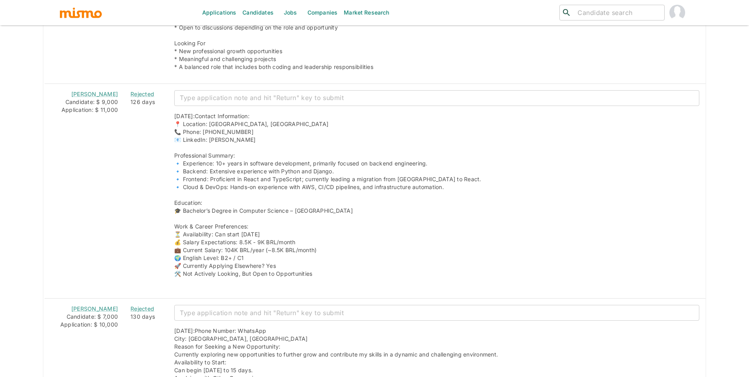
scroll to position [2066, 0]
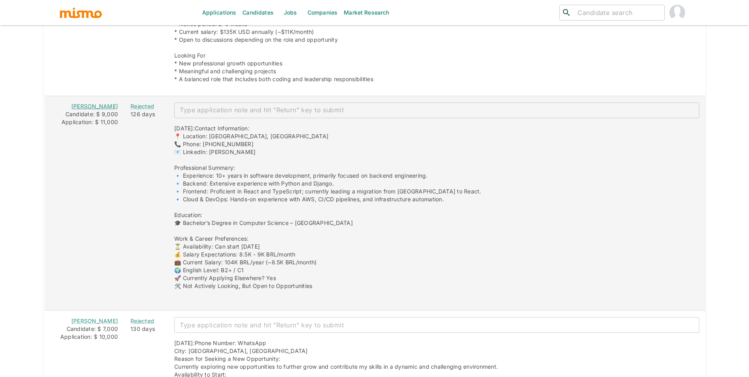
click at [89, 103] on link "[PERSON_NAME]" at bounding box center [94, 106] width 47 height 7
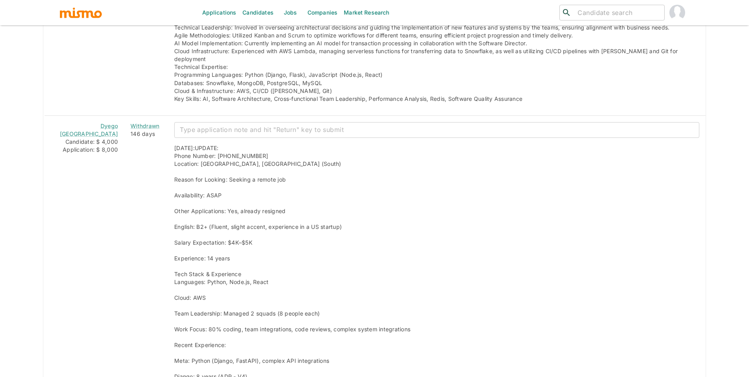
scroll to position [2592, 0]
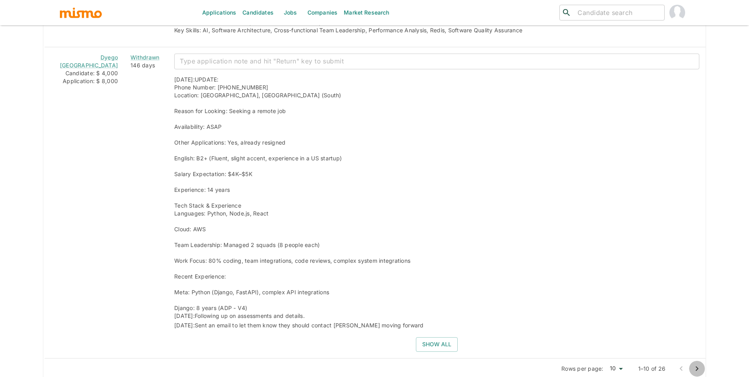
click at [695, 364] on icon "Go to next page" at bounding box center [697, 368] width 9 height 9
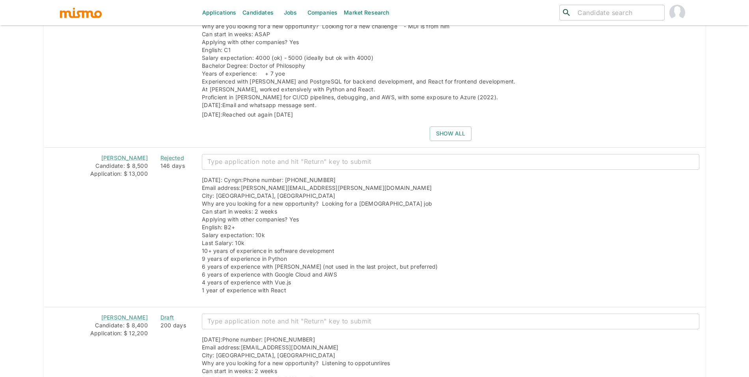
scroll to position [1033, 0]
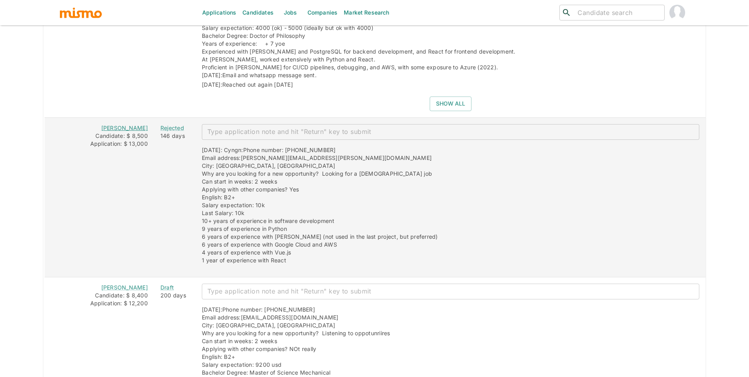
click at [131, 131] on link "[PERSON_NAME]" at bounding box center [124, 128] width 47 height 7
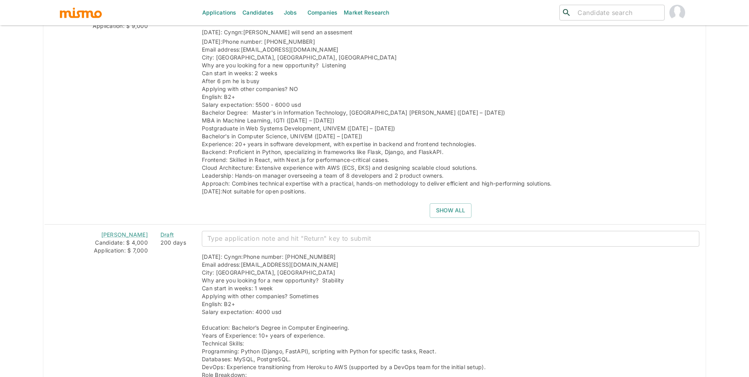
scroll to position [2321, 0]
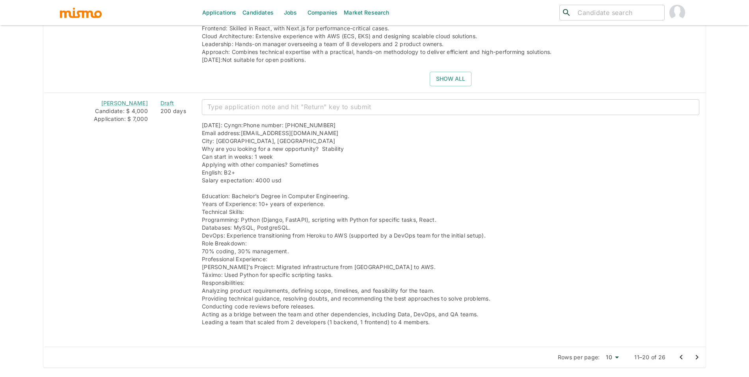
click at [700, 359] on icon "Go to next page" at bounding box center [697, 357] width 9 height 9
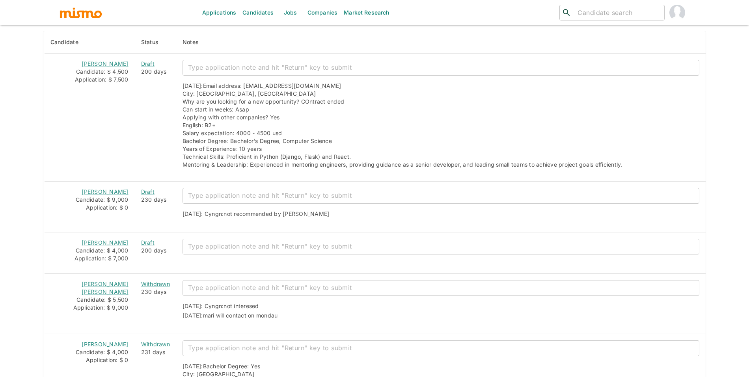
scroll to position [673, 0]
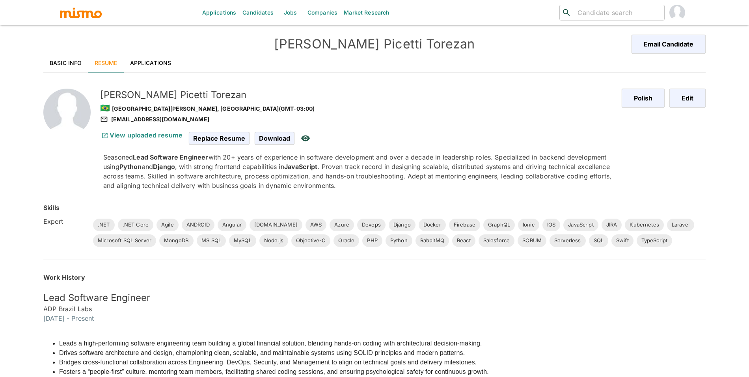
click at [129, 134] on link "View uploaded resume" at bounding box center [141, 135] width 82 height 8
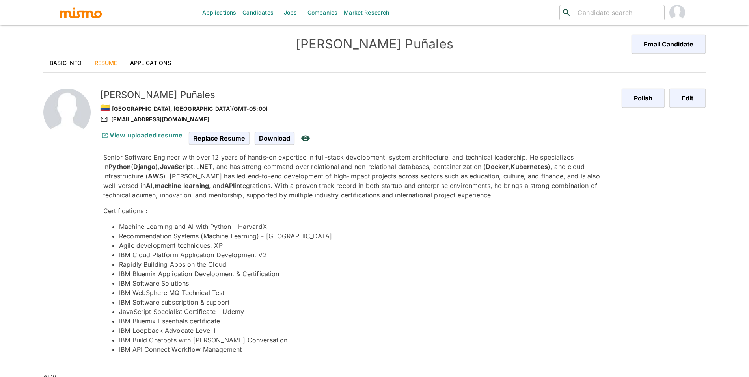
click at [158, 131] on link "View uploaded resume" at bounding box center [141, 135] width 82 height 8
